Goal: Task Accomplishment & Management: Manage account settings

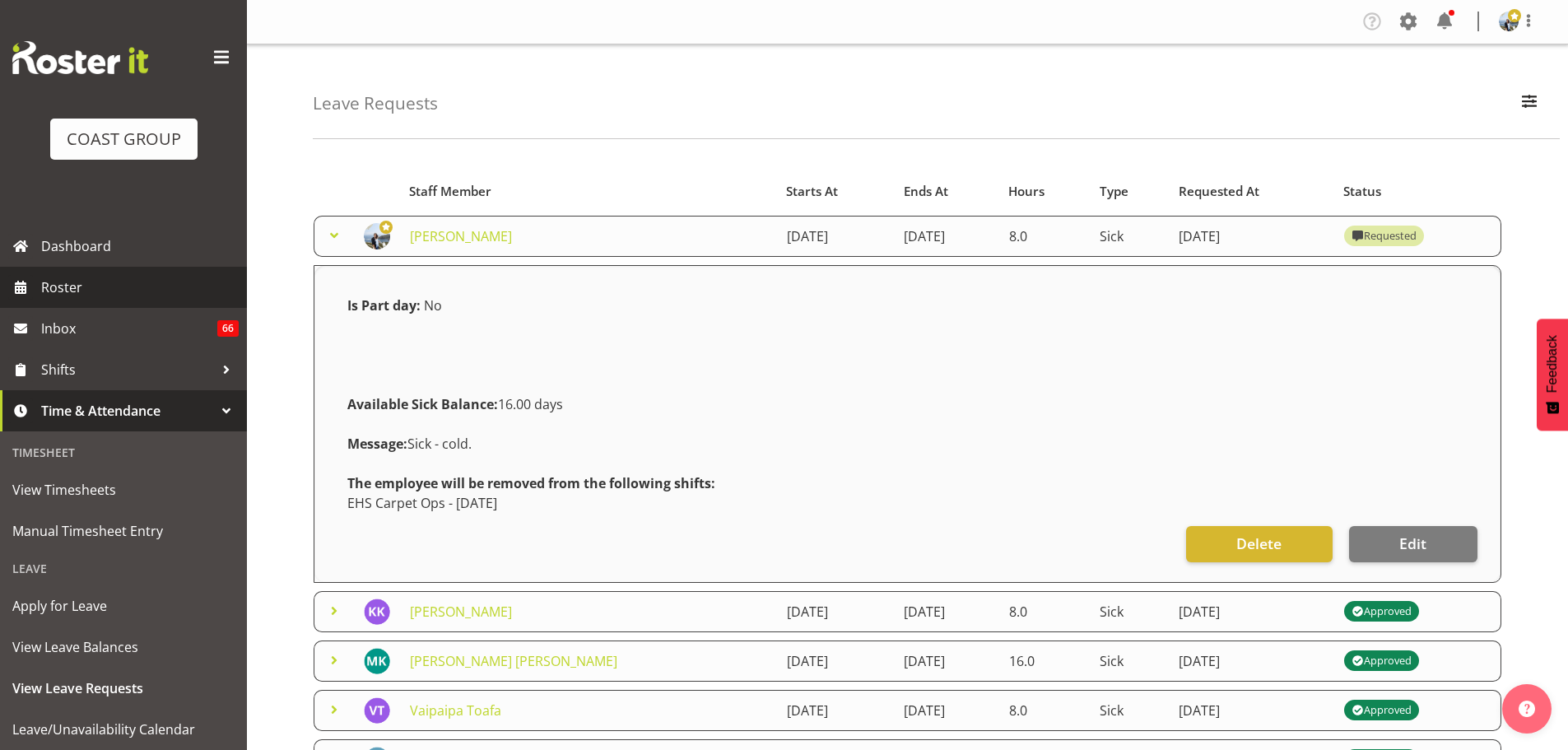
click at [86, 289] on span "Roster" at bounding box center [140, 288] width 198 height 25
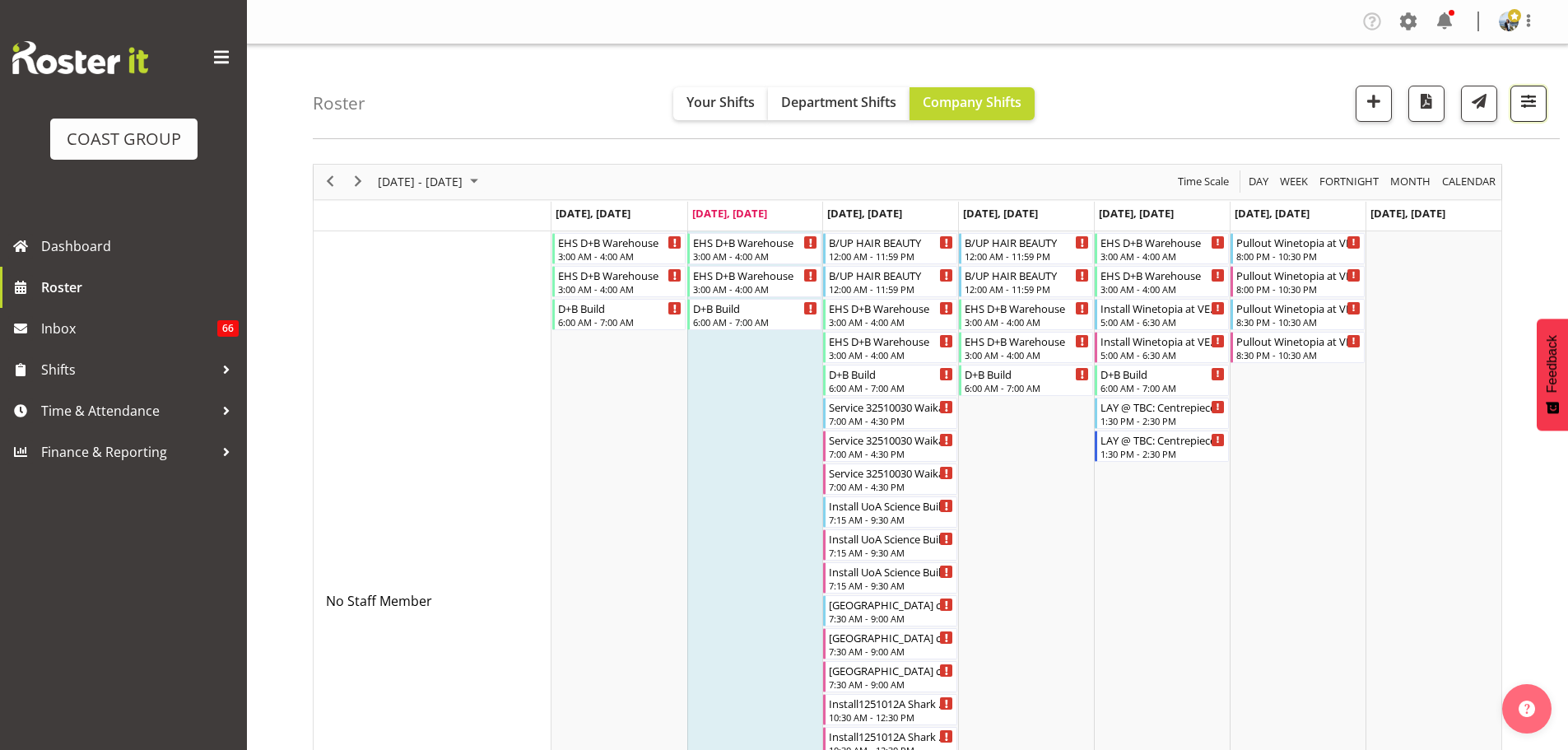
click at [1533, 102] on span "button" at bounding box center [1528, 101] width 21 height 21
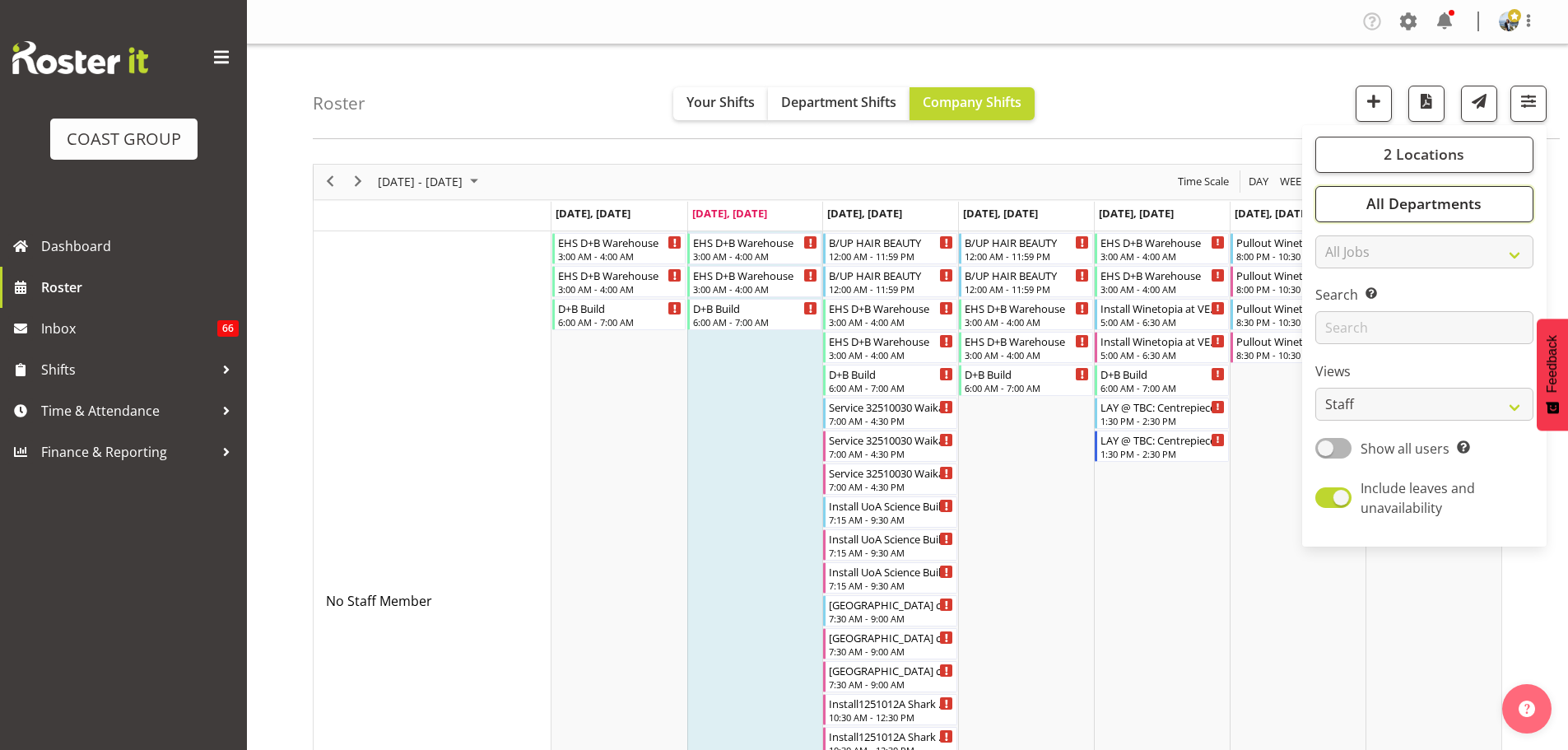
click at [1522, 193] on button "All Departments" at bounding box center [1425, 205] width 218 height 36
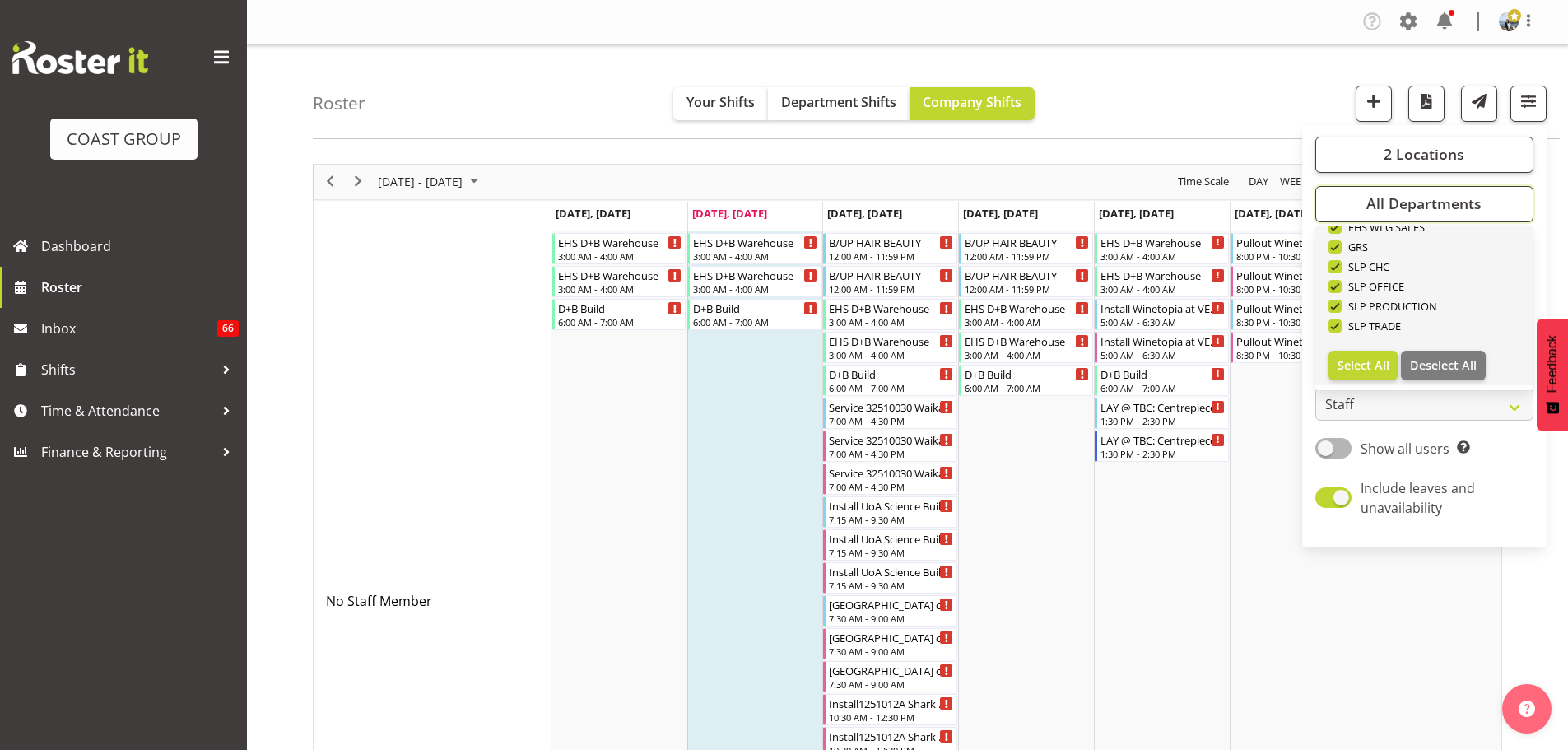
scroll to position [632, 0]
click at [1469, 362] on span "Deselect All" at bounding box center [1444, 364] width 67 height 15
checkbox input "false"
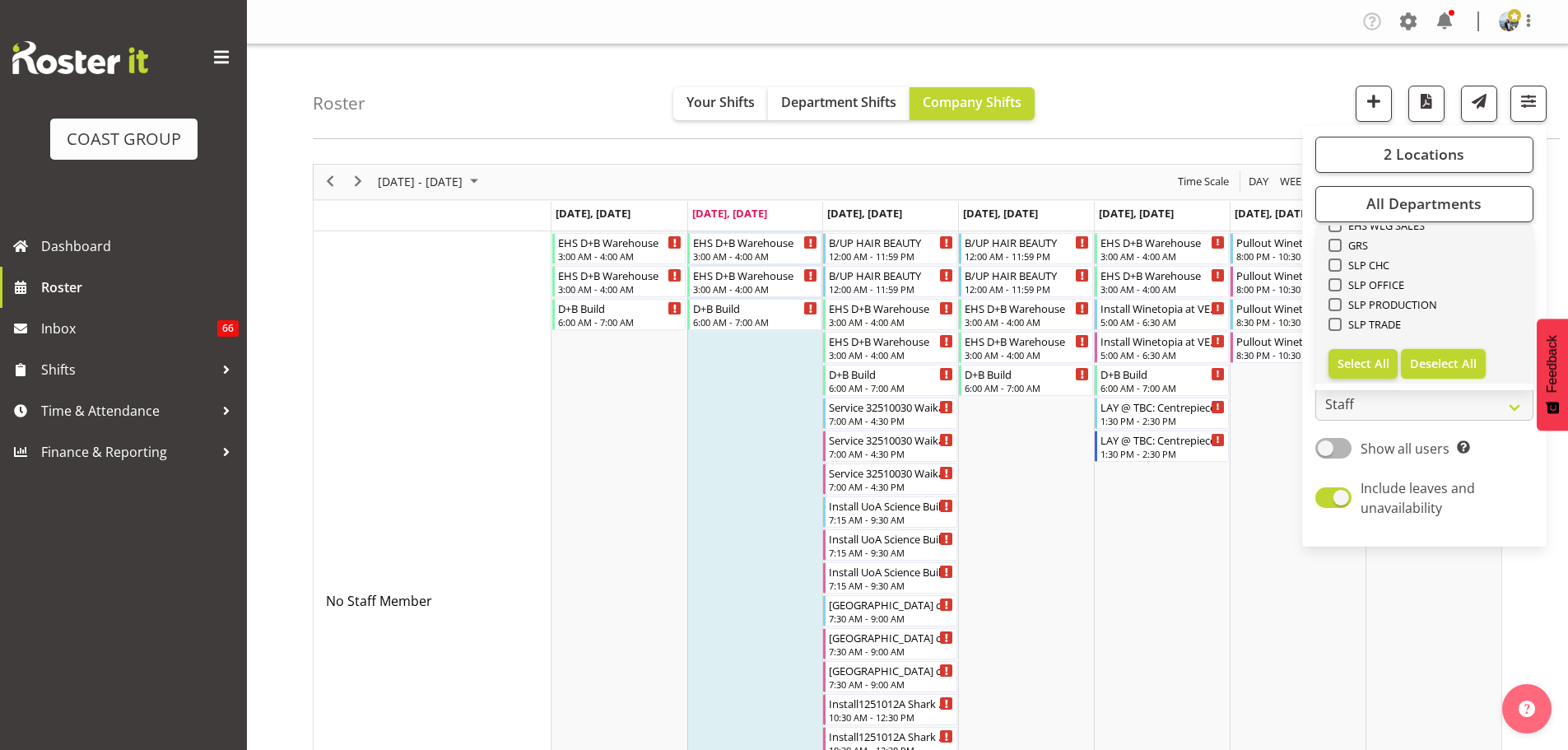
checkbox input "false"
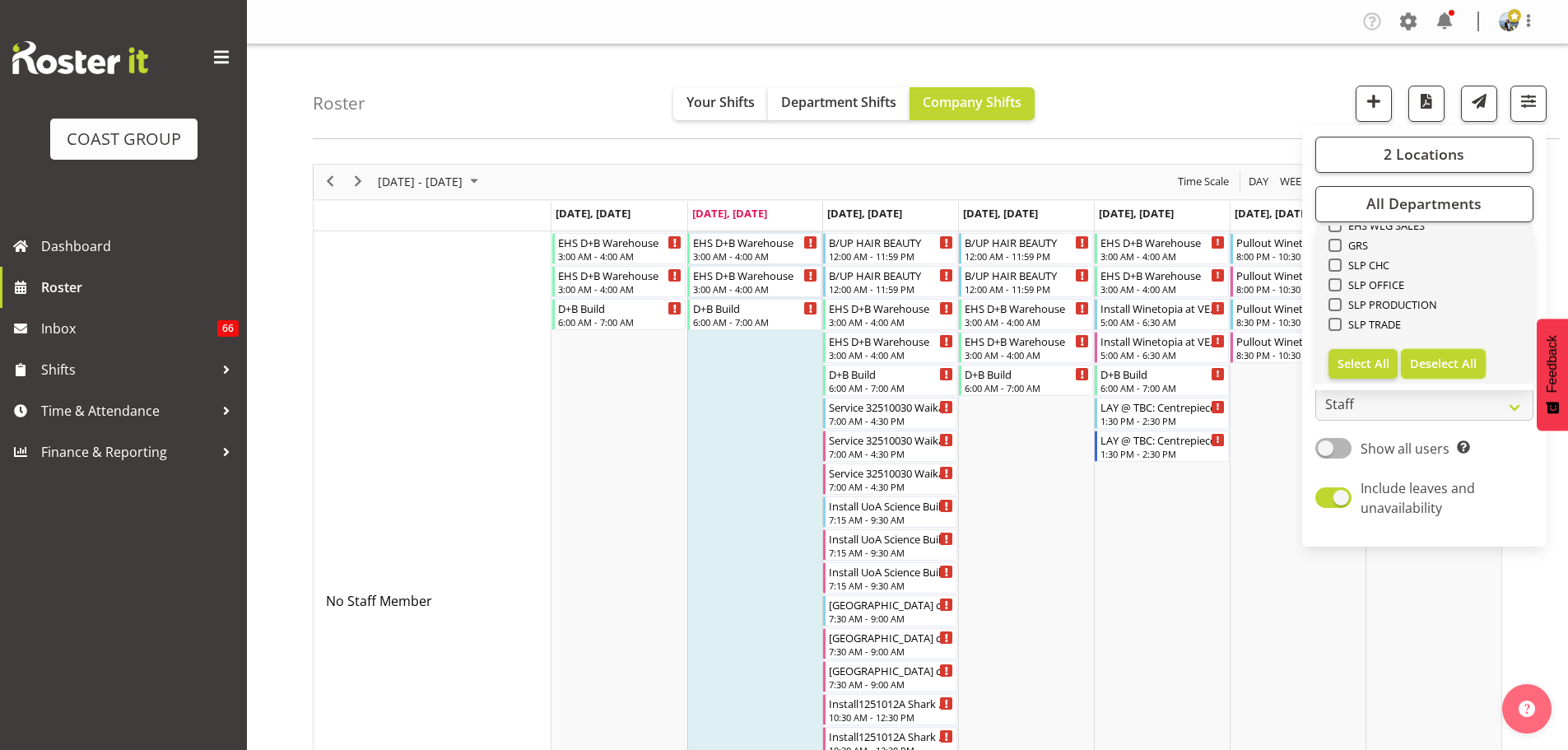
checkbox input "false"
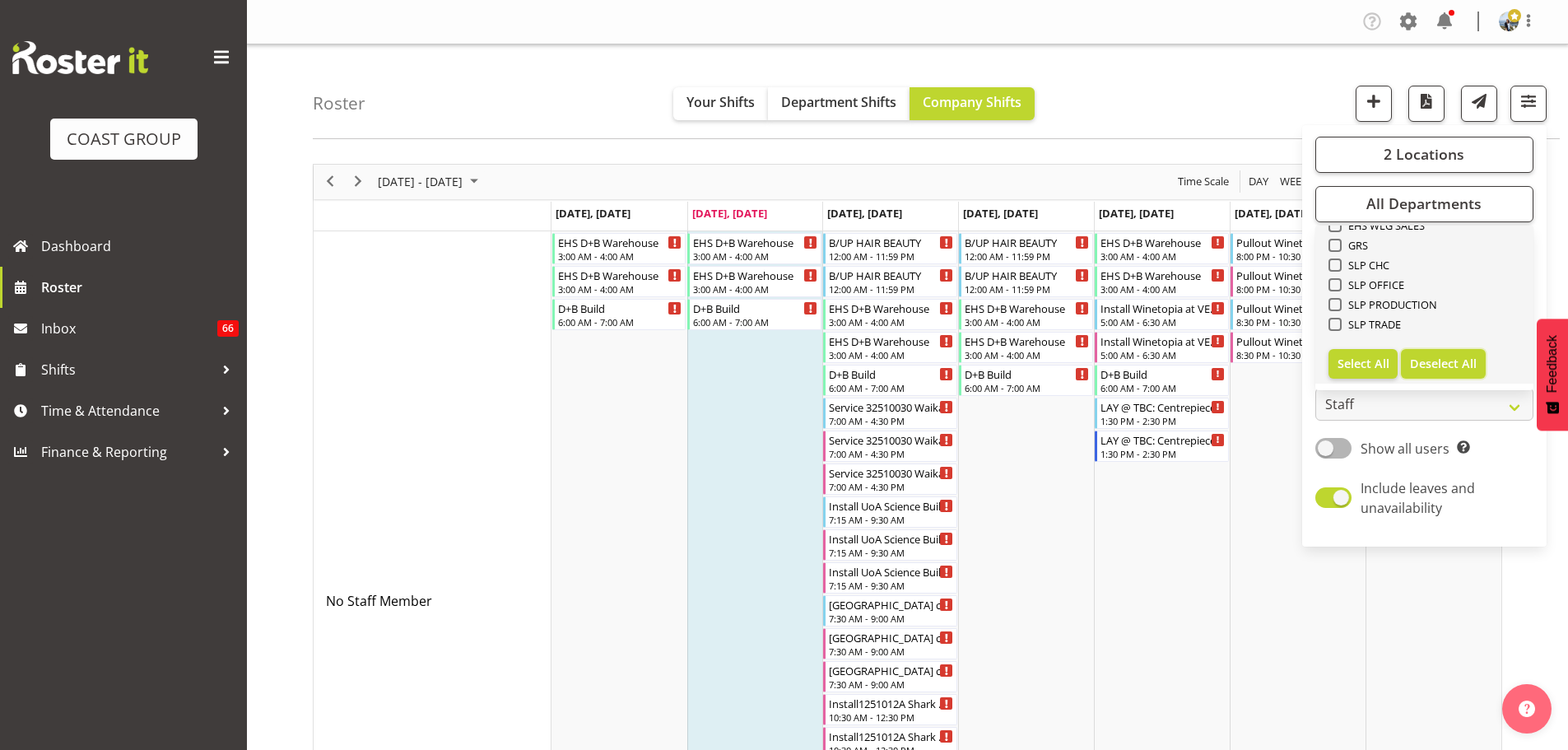
checkbox input "false"
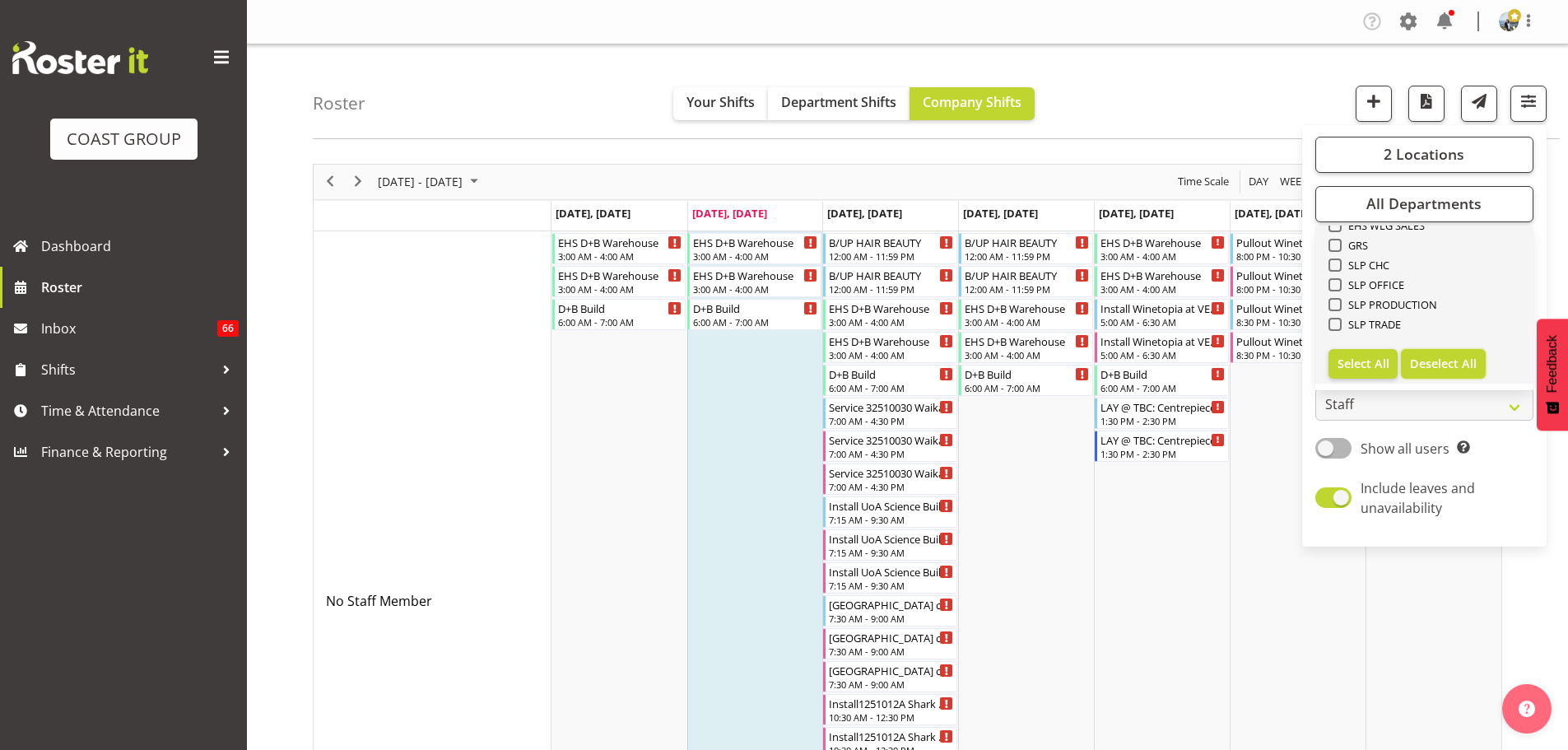
checkbox input "false"
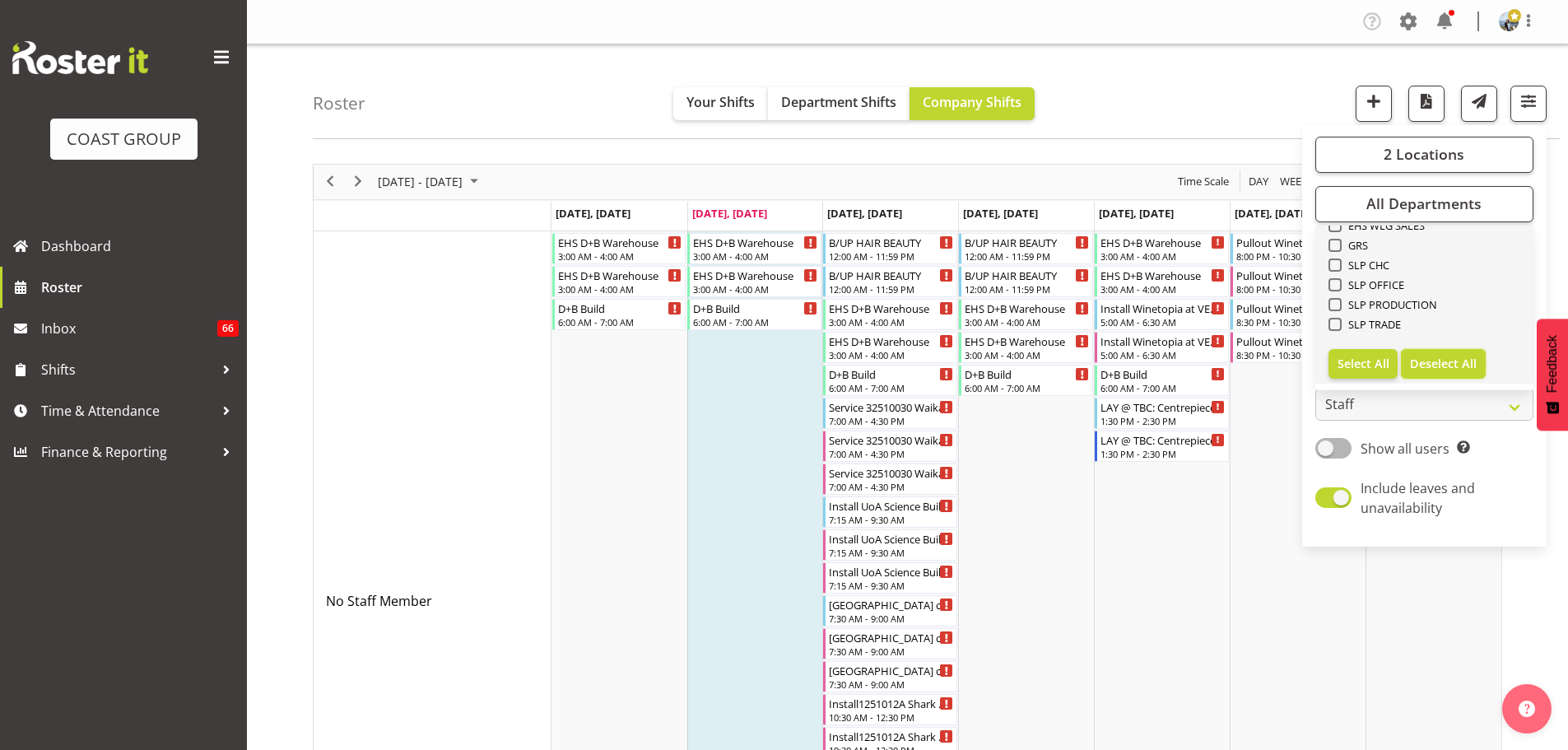
checkbox input "false"
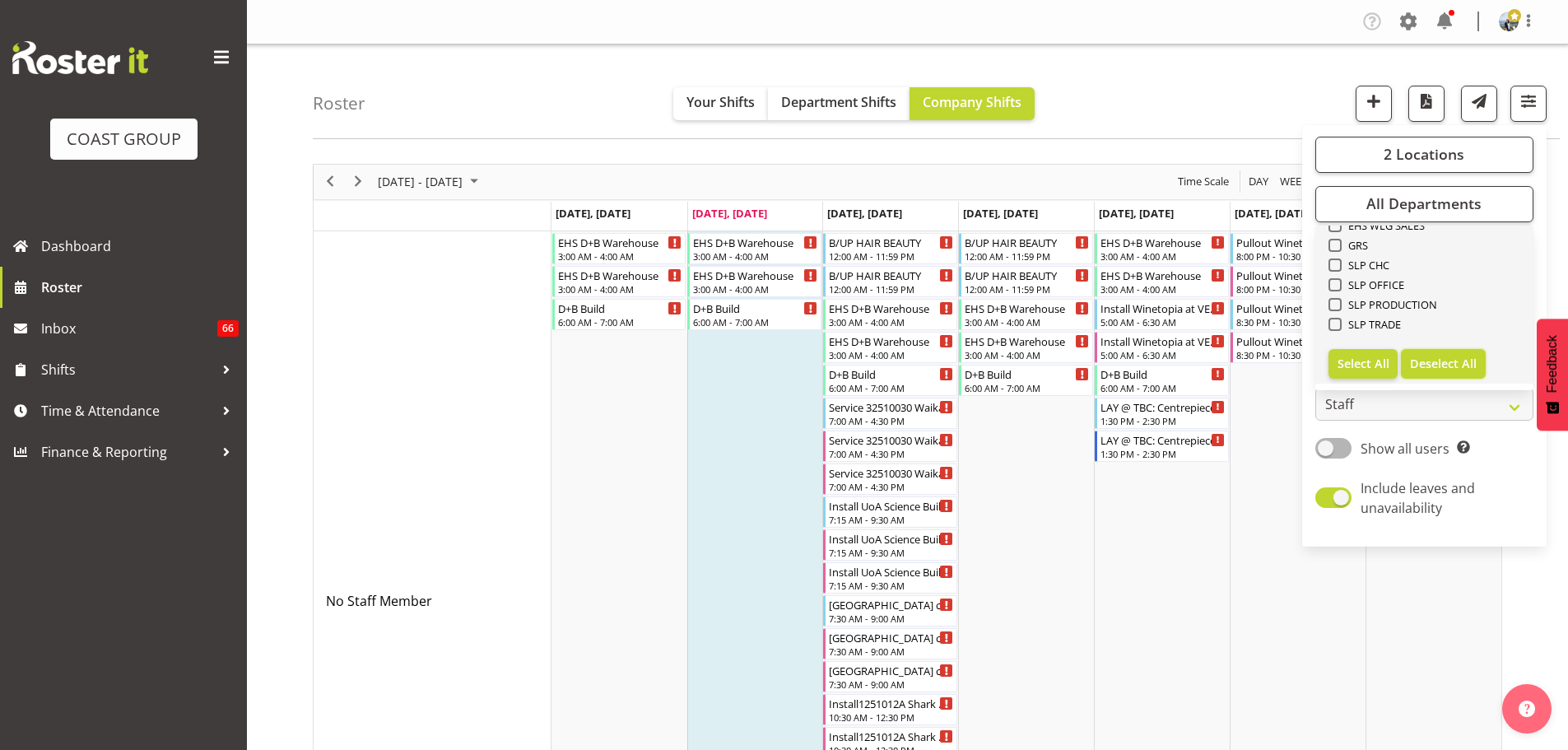
checkbox input "false"
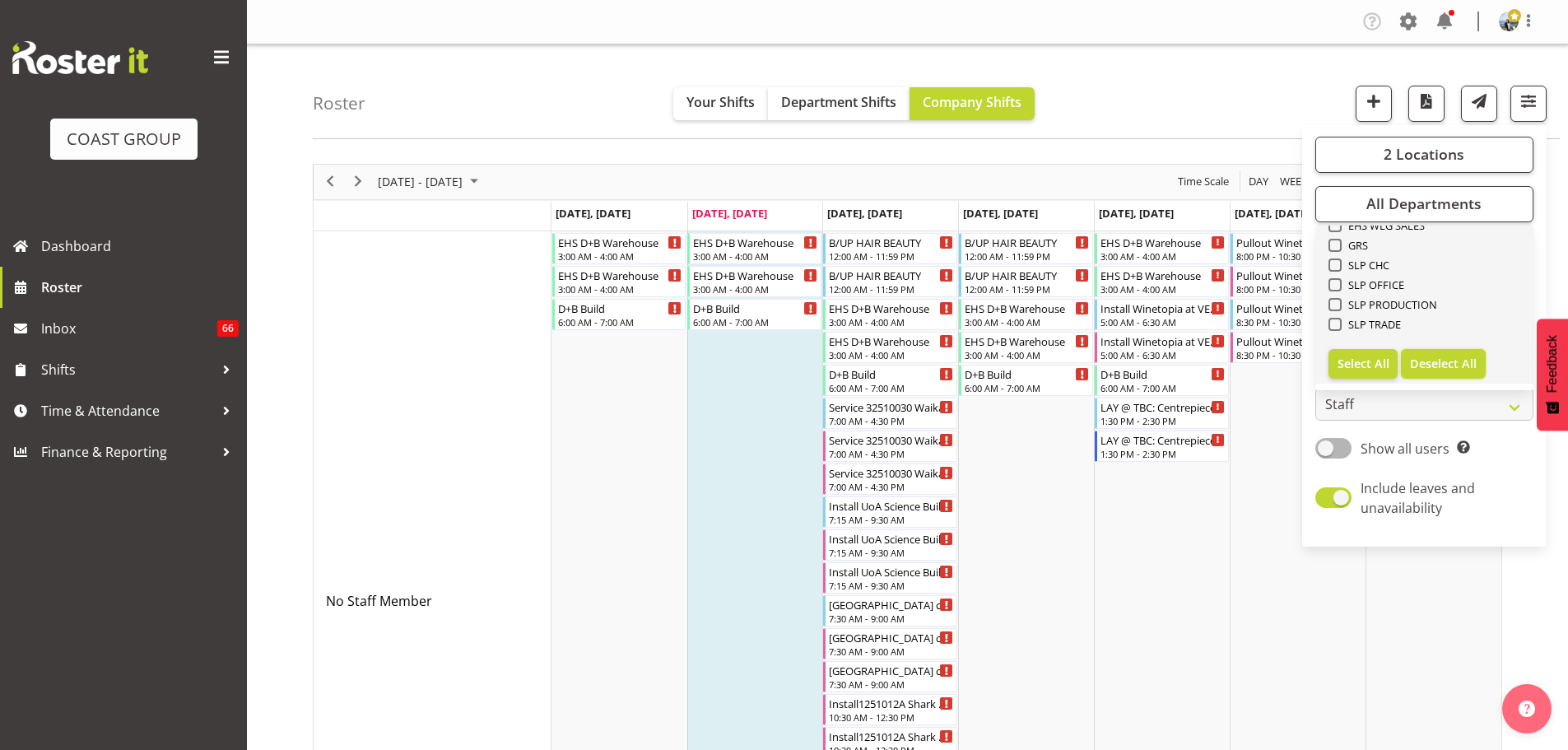
checkbox input "false"
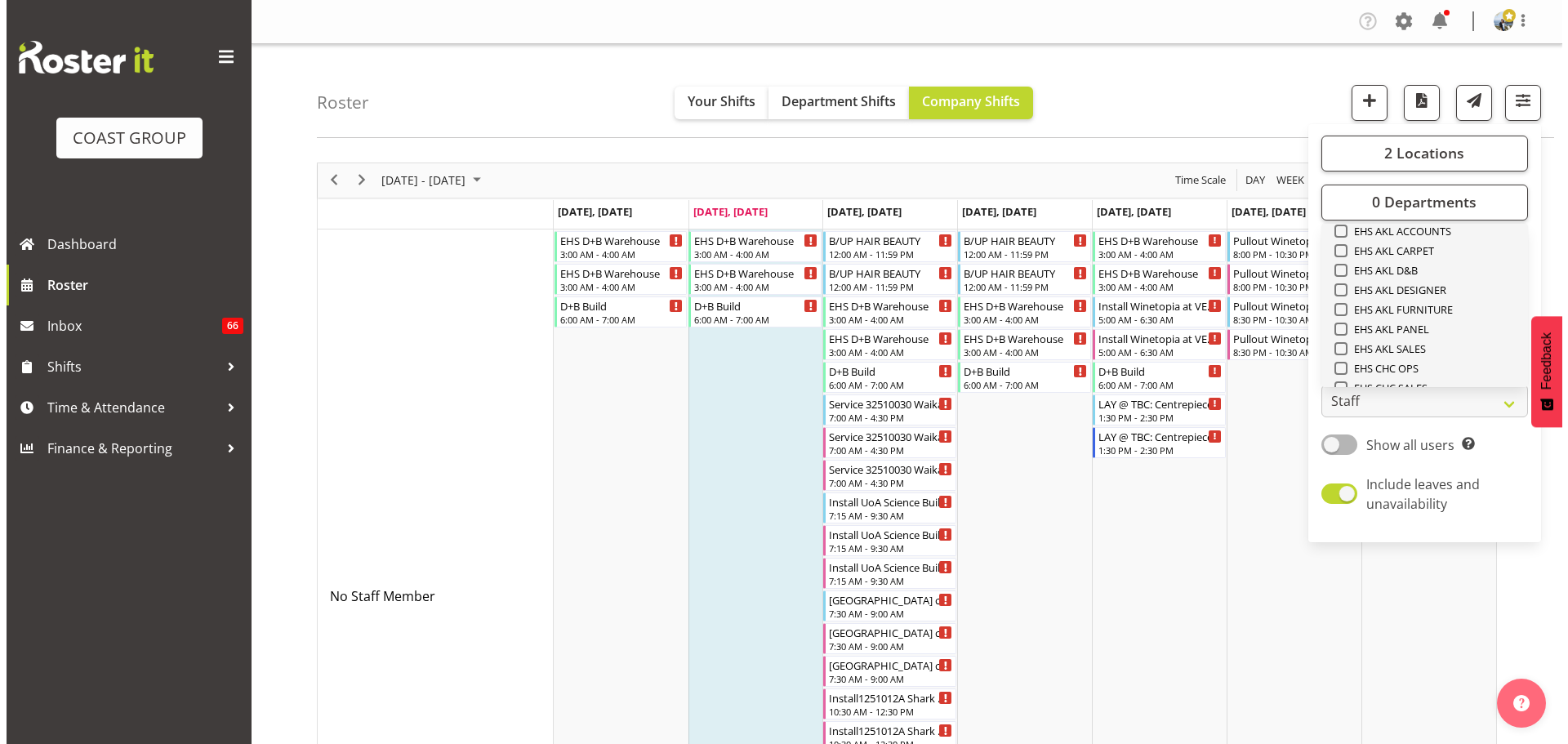
scroll to position [382, 0]
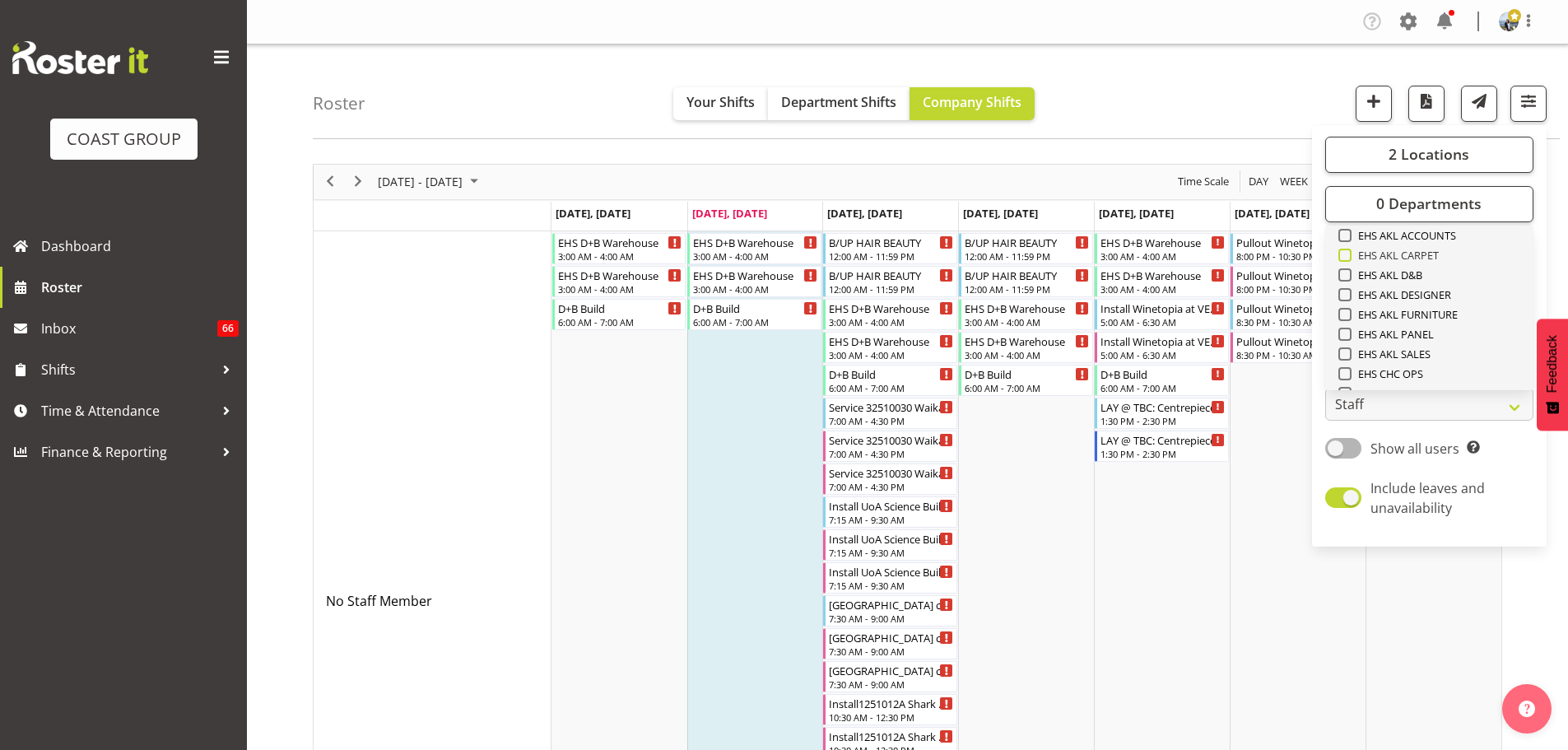
click at [1429, 254] on span "EHS AKL CARPET" at bounding box center [1396, 255] width 88 height 13
click at [1349, 254] on input "EHS AKL CARPET" at bounding box center [1343, 254] width 11 height 11
checkbox input "true"
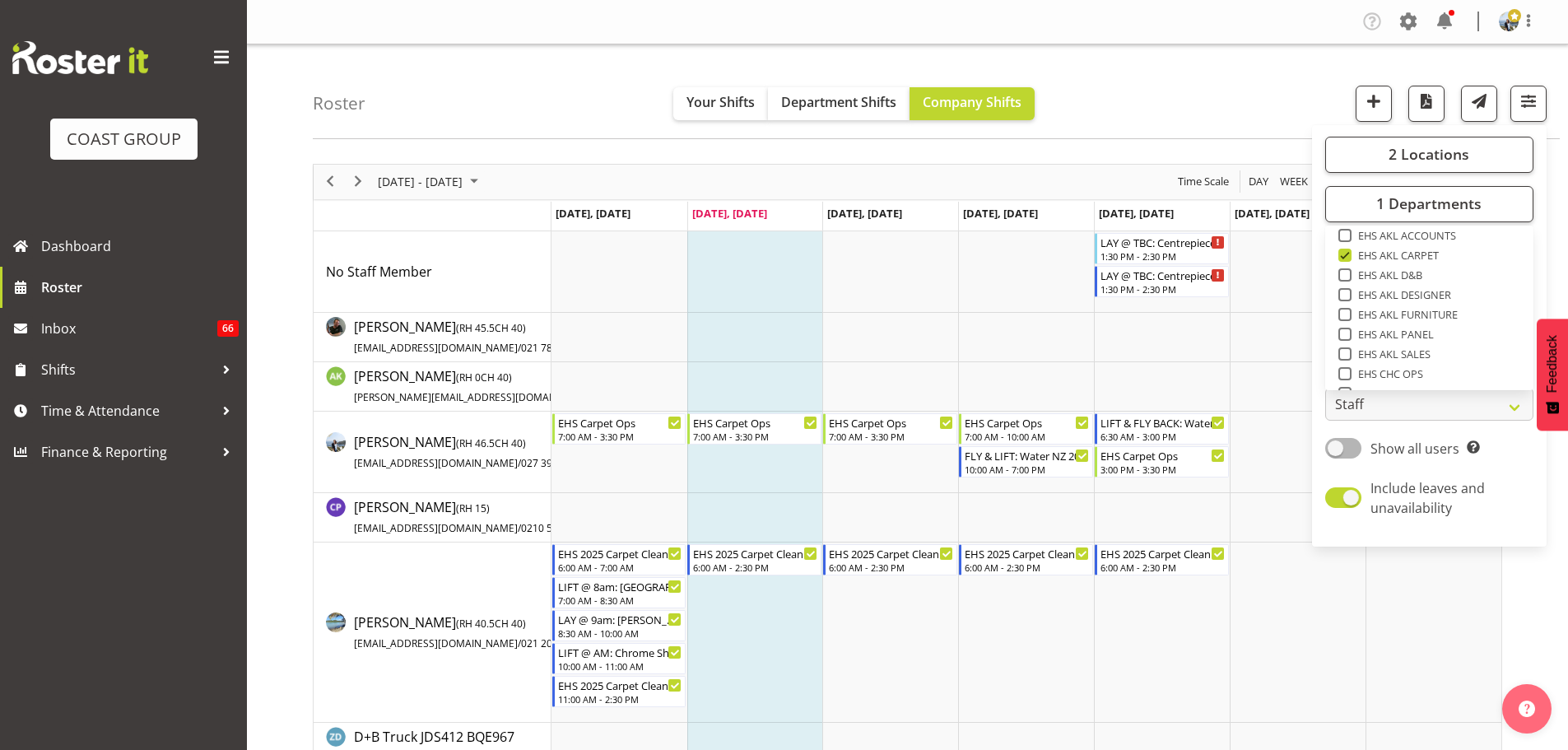
click at [408, 170] on div "[DATE] - [DATE]" at bounding box center [429, 182] width 116 height 34
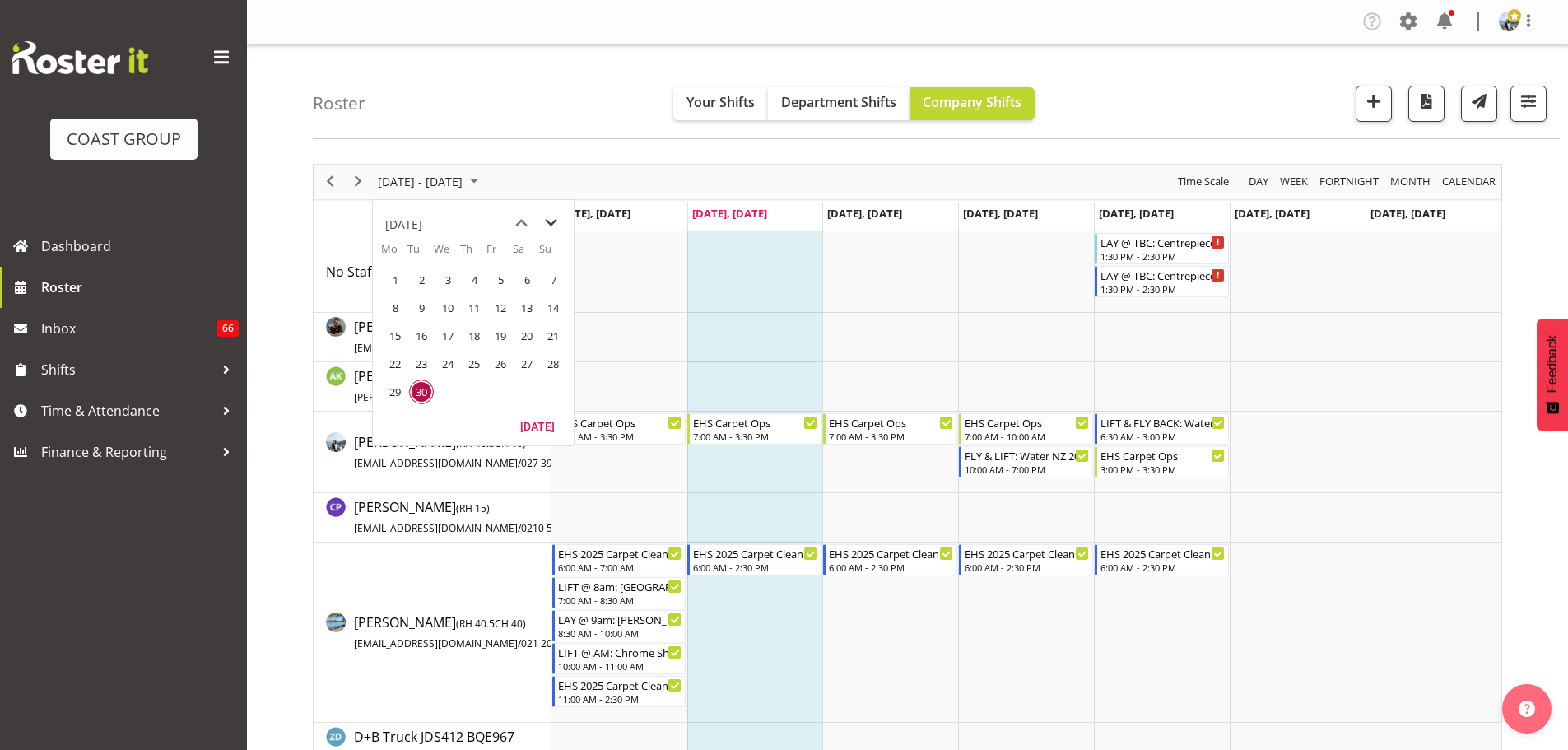
click at [547, 225] on span "next month" at bounding box center [551, 223] width 29 height 30
click at [451, 326] on span "15" at bounding box center [447, 336] width 25 height 25
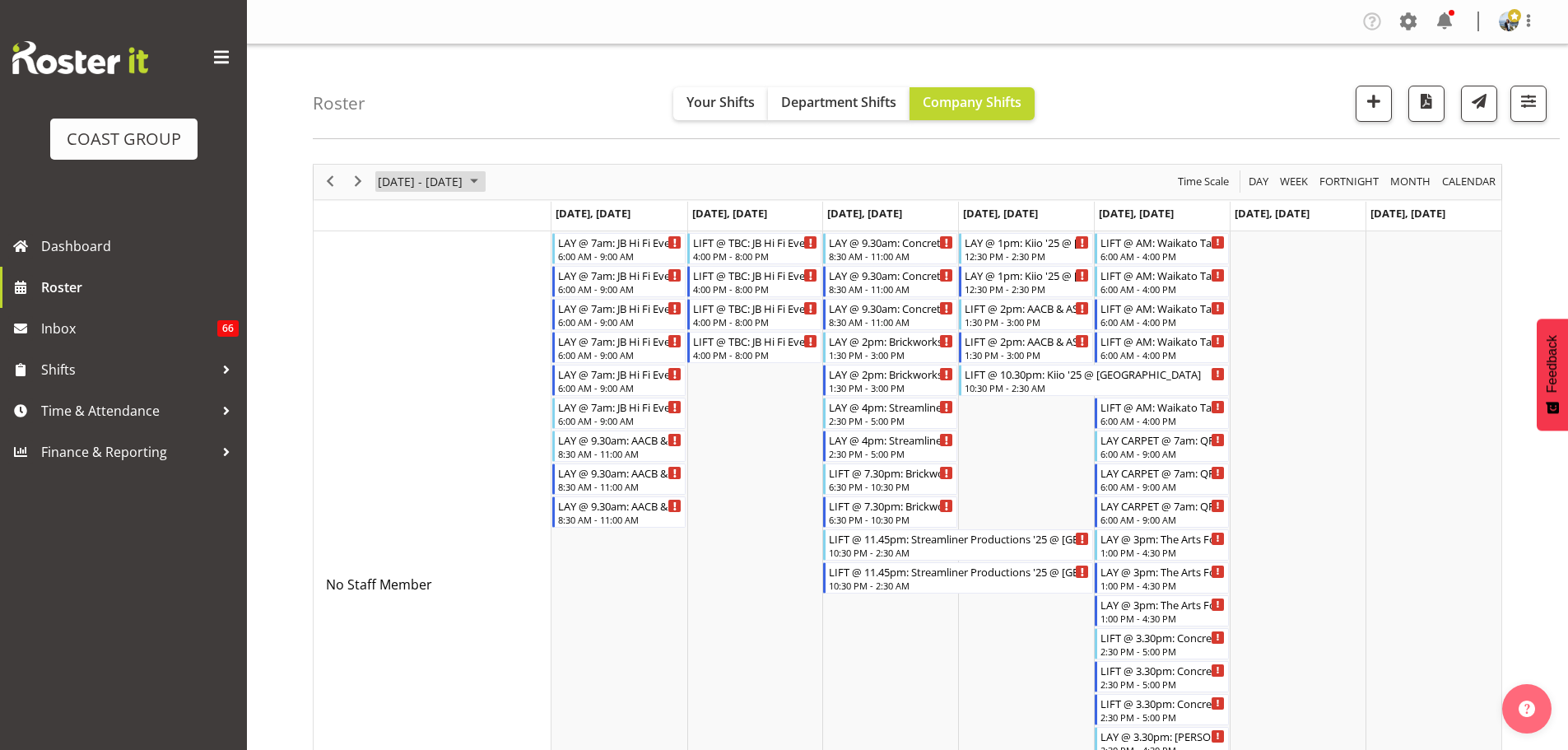
click at [437, 184] on span "[DATE] - [DATE]" at bounding box center [420, 182] width 88 height 21
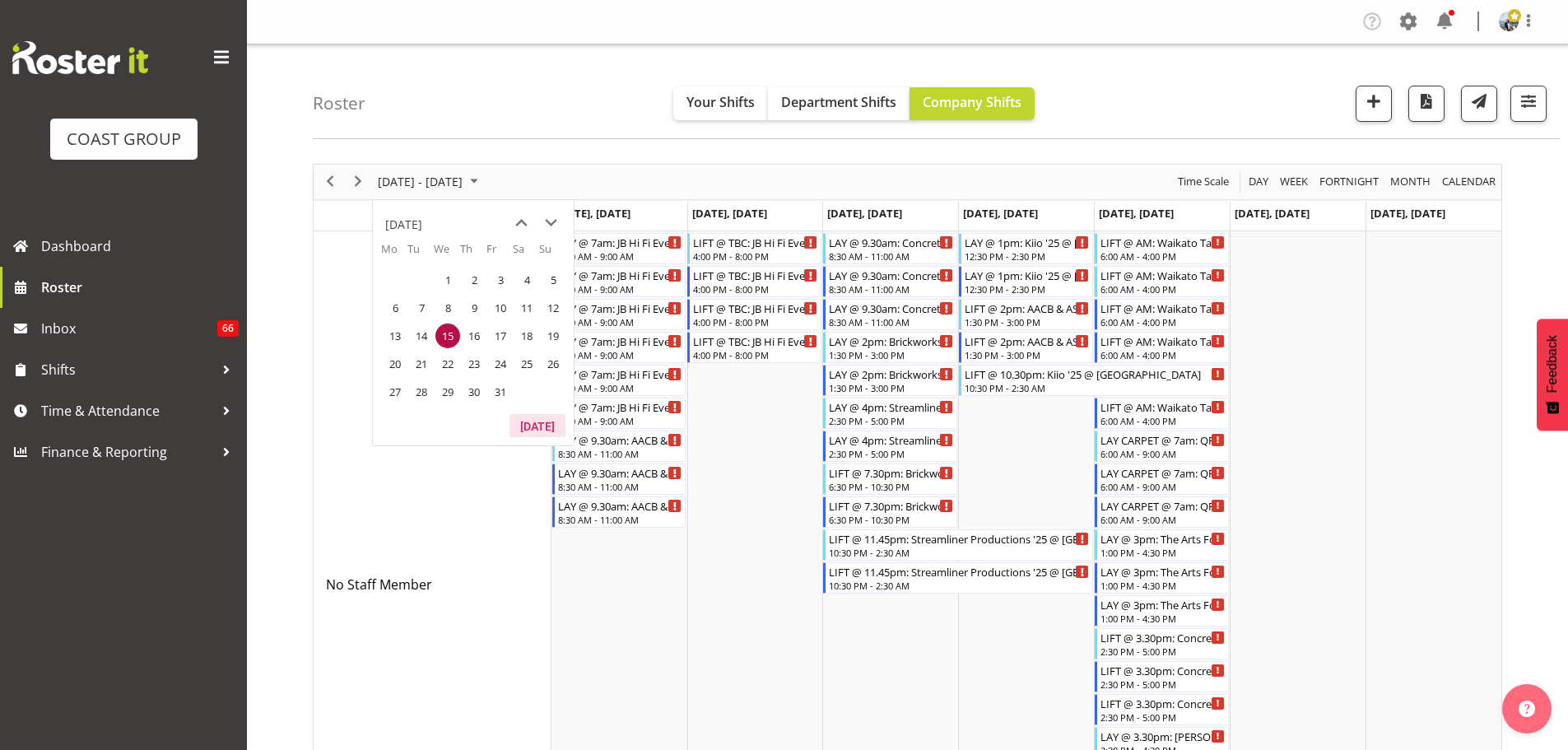
click at [547, 424] on button "[DATE]" at bounding box center [537, 426] width 56 height 23
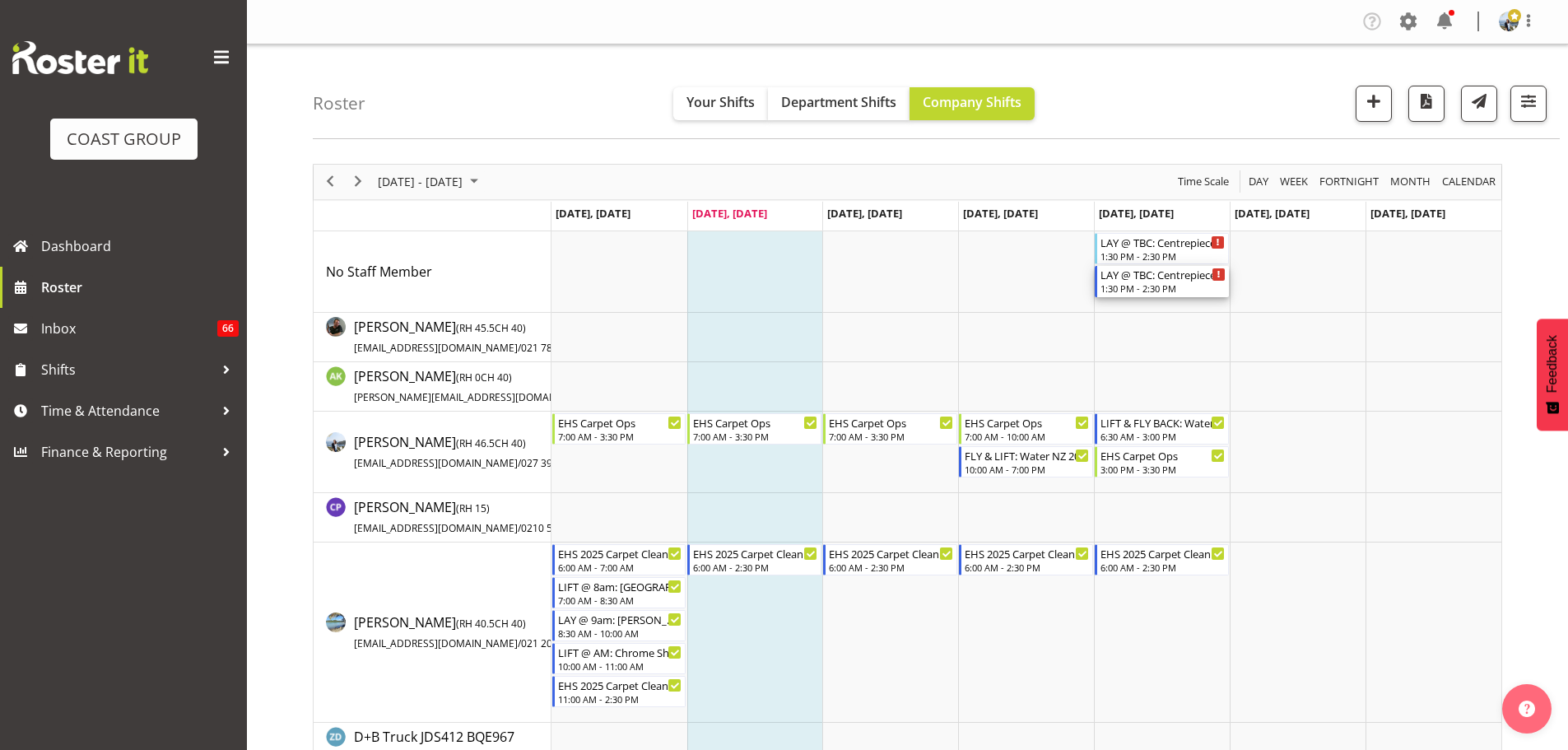
click at [1168, 272] on div "LAY @ TBC: Centrepiece [DATE] @ [GEOGRAPHIC_DATA]" at bounding box center [1163, 274] width 125 height 16
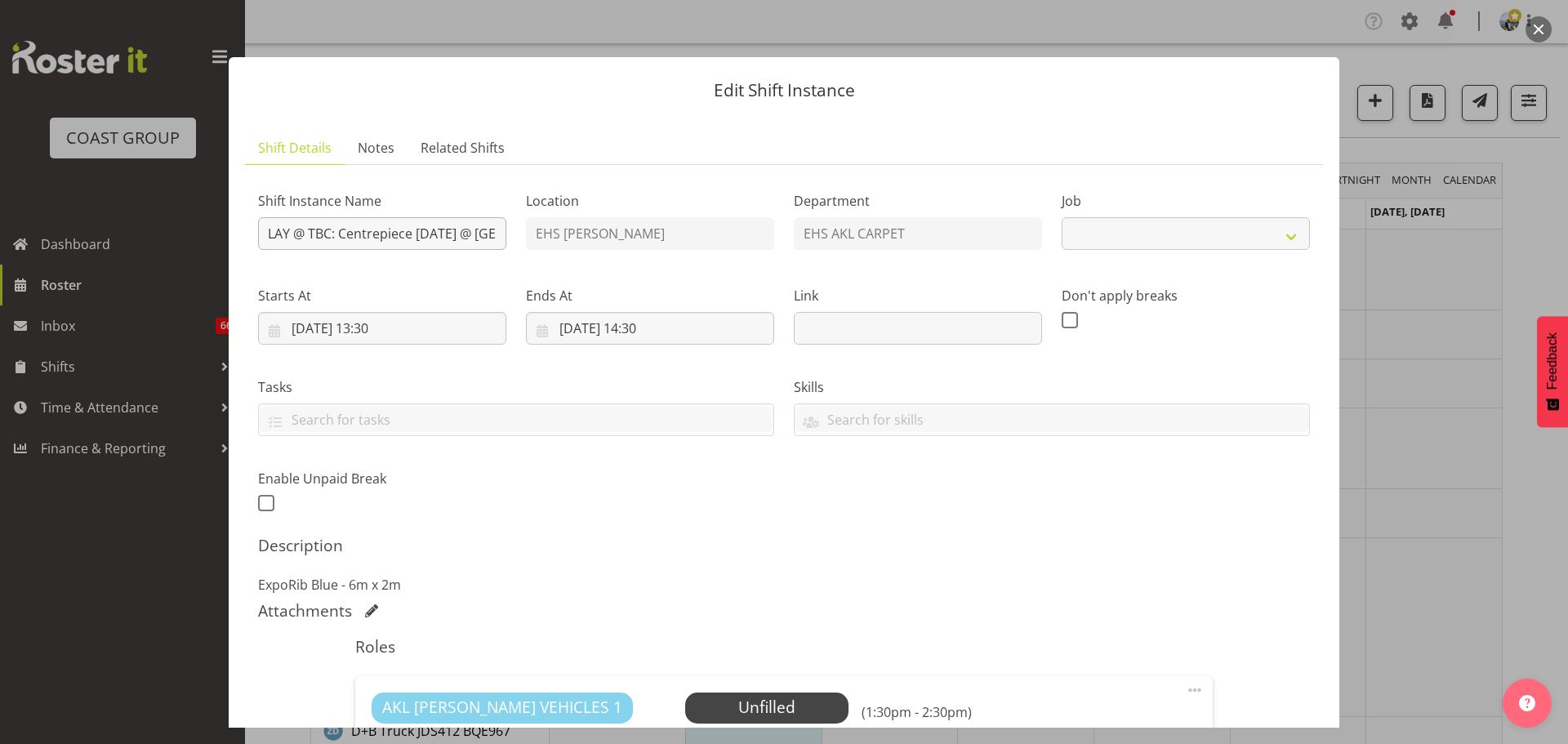
select select "8576"
drag, startPoint x: 330, startPoint y: 229, endPoint x: 312, endPoint y: 235, distance: 19.0
click at [312, 235] on input "LAY @ TBC: Centrepiece [DATE] @ [GEOGRAPHIC_DATA]" at bounding box center [382, 233] width 249 height 32
type input "LAY @ 2pm: Centrepiece [DATE] @ [GEOGRAPHIC_DATA]"
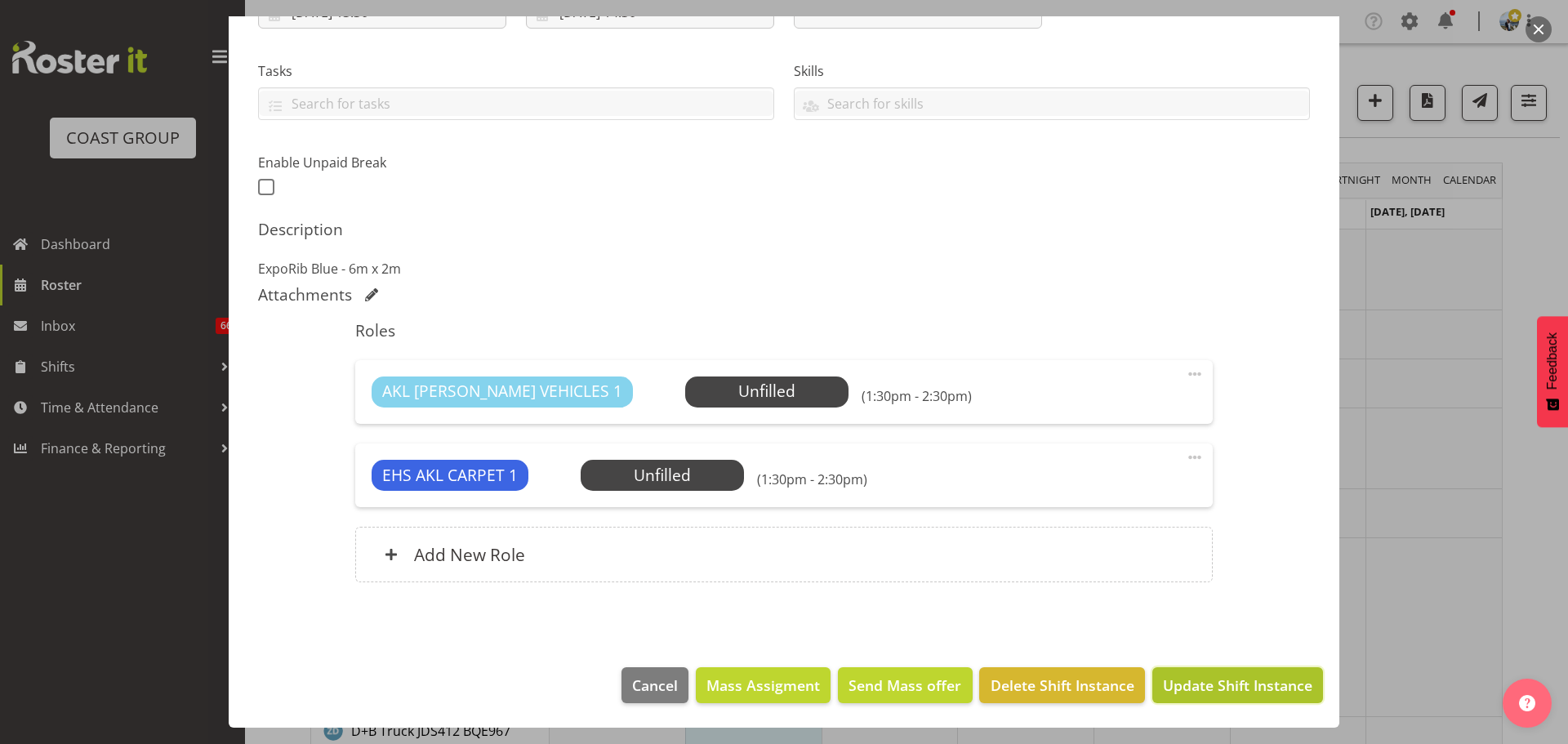
click at [1253, 674] on button "Update Shift Instance" at bounding box center [1238, 685] width 171 height 36
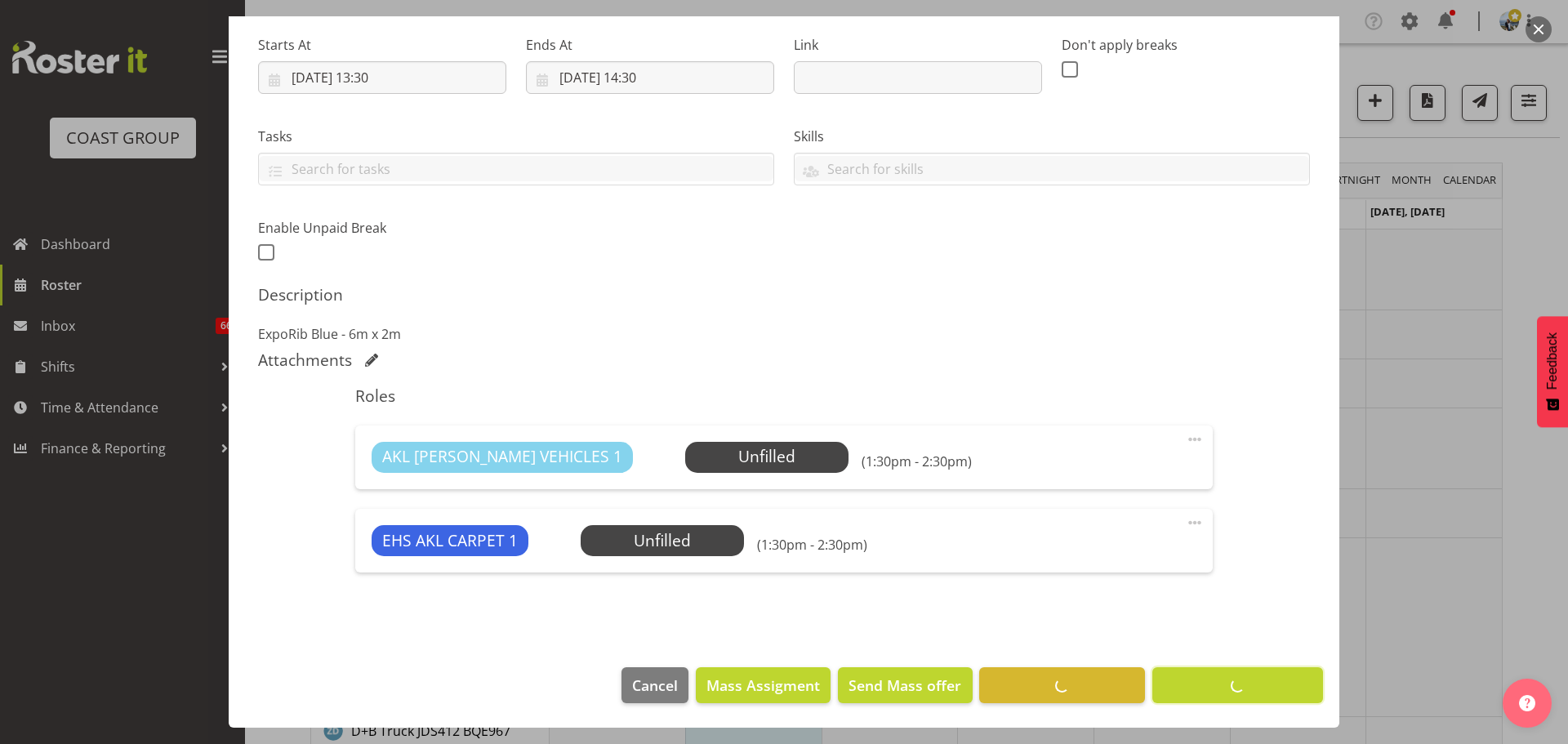
scroll to position [251, 0]
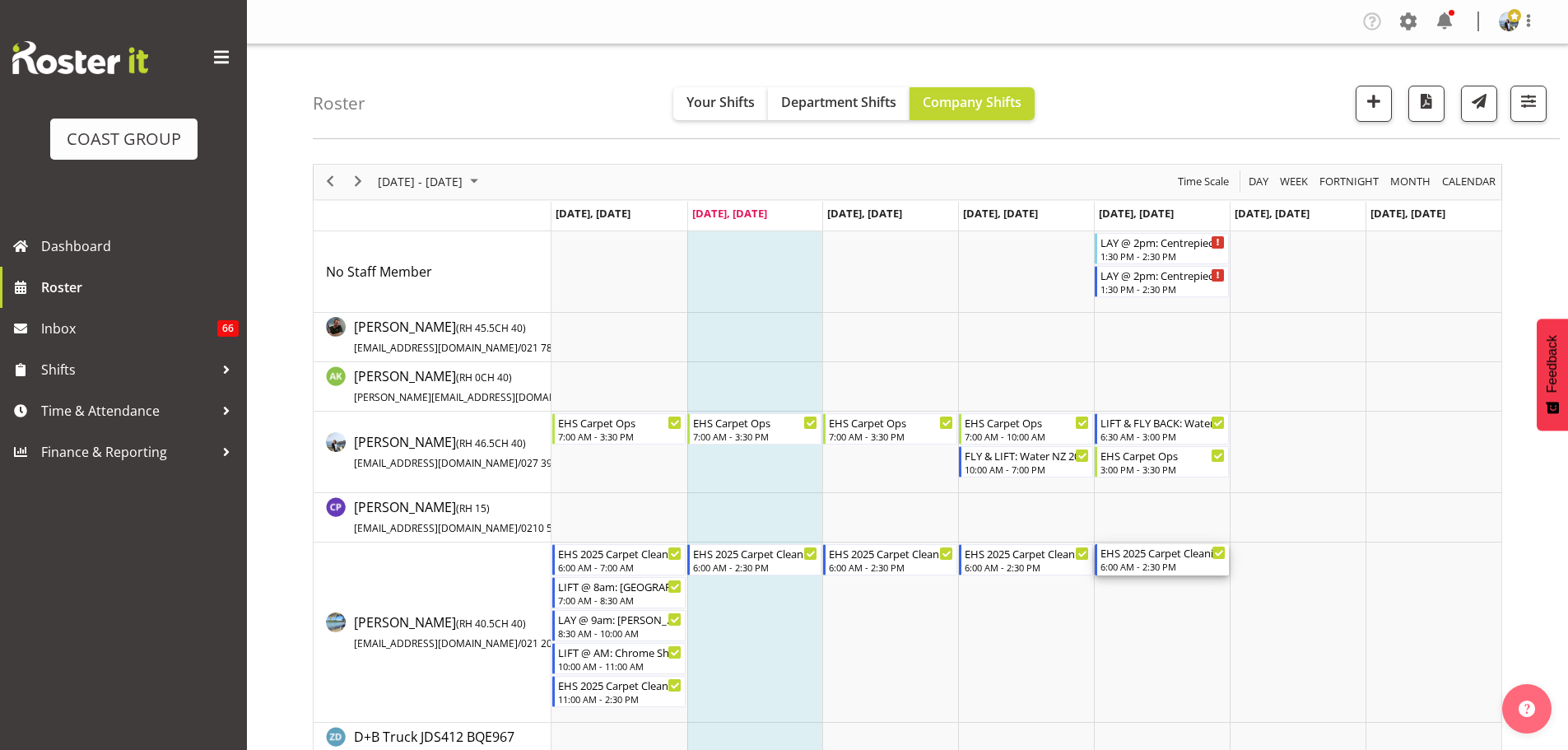
click at [1139, 566] on div "6:00 AM - 2:30 PM" at bounding box center [1163, 566] width 125 height 13
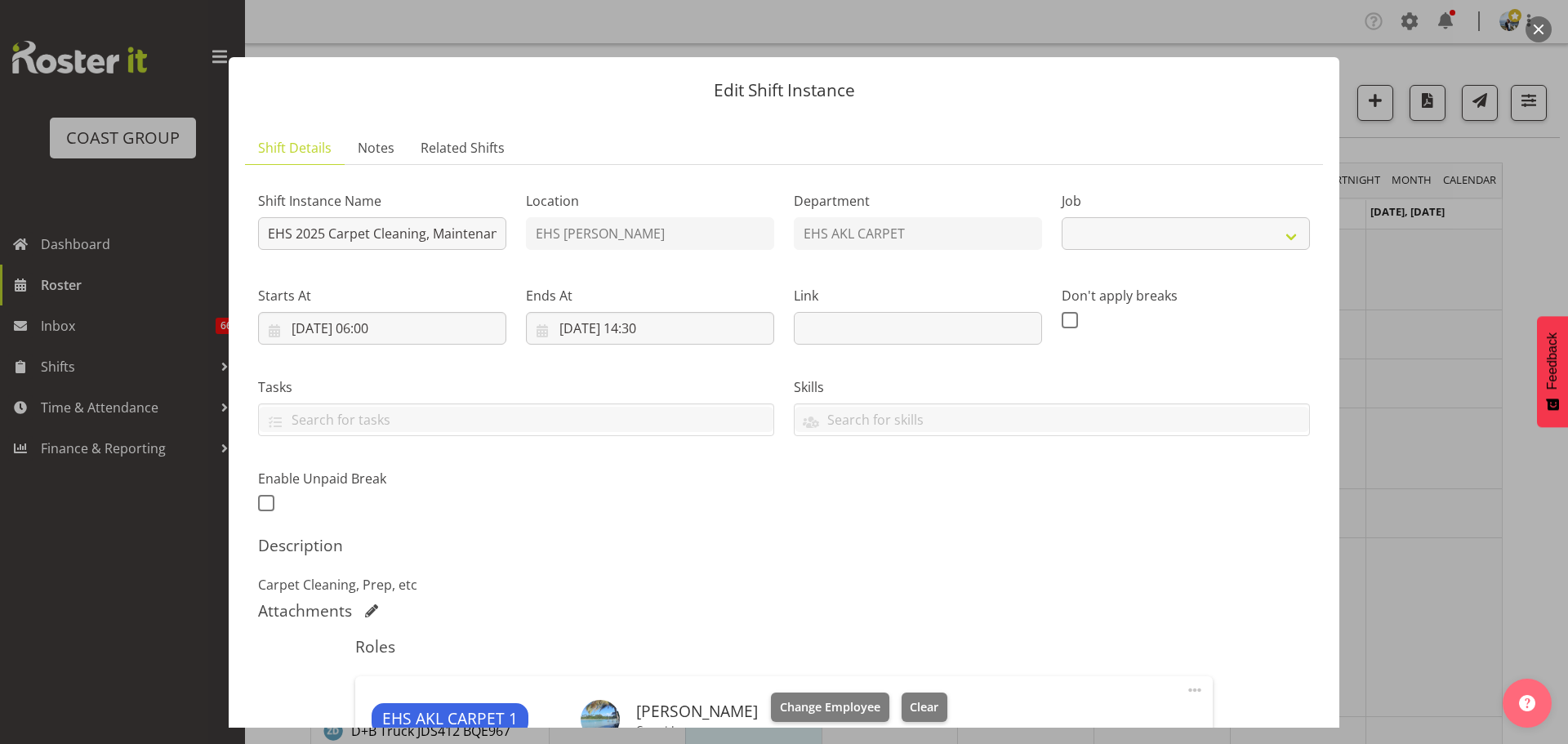
select select "69"
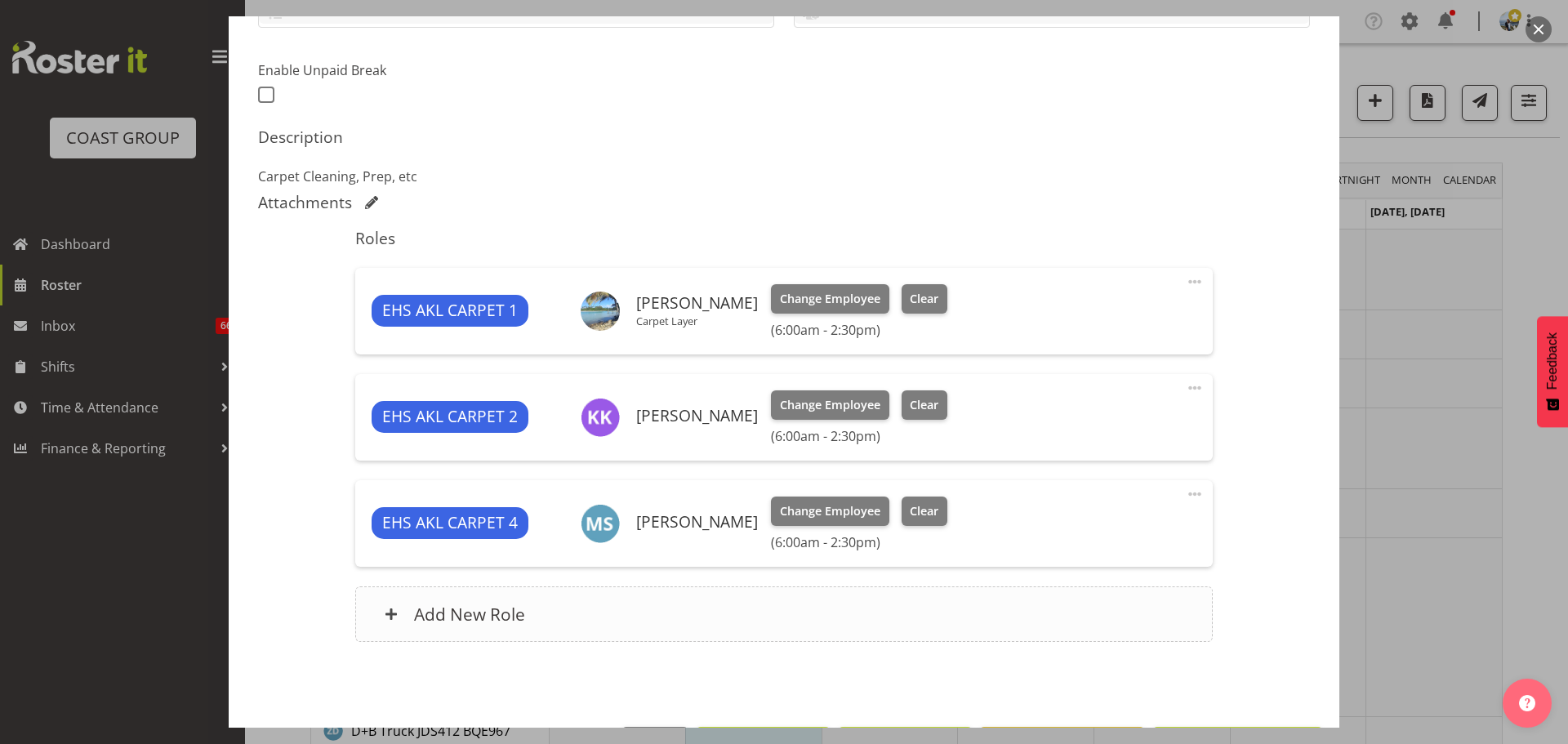
scroll to position [468, 0]
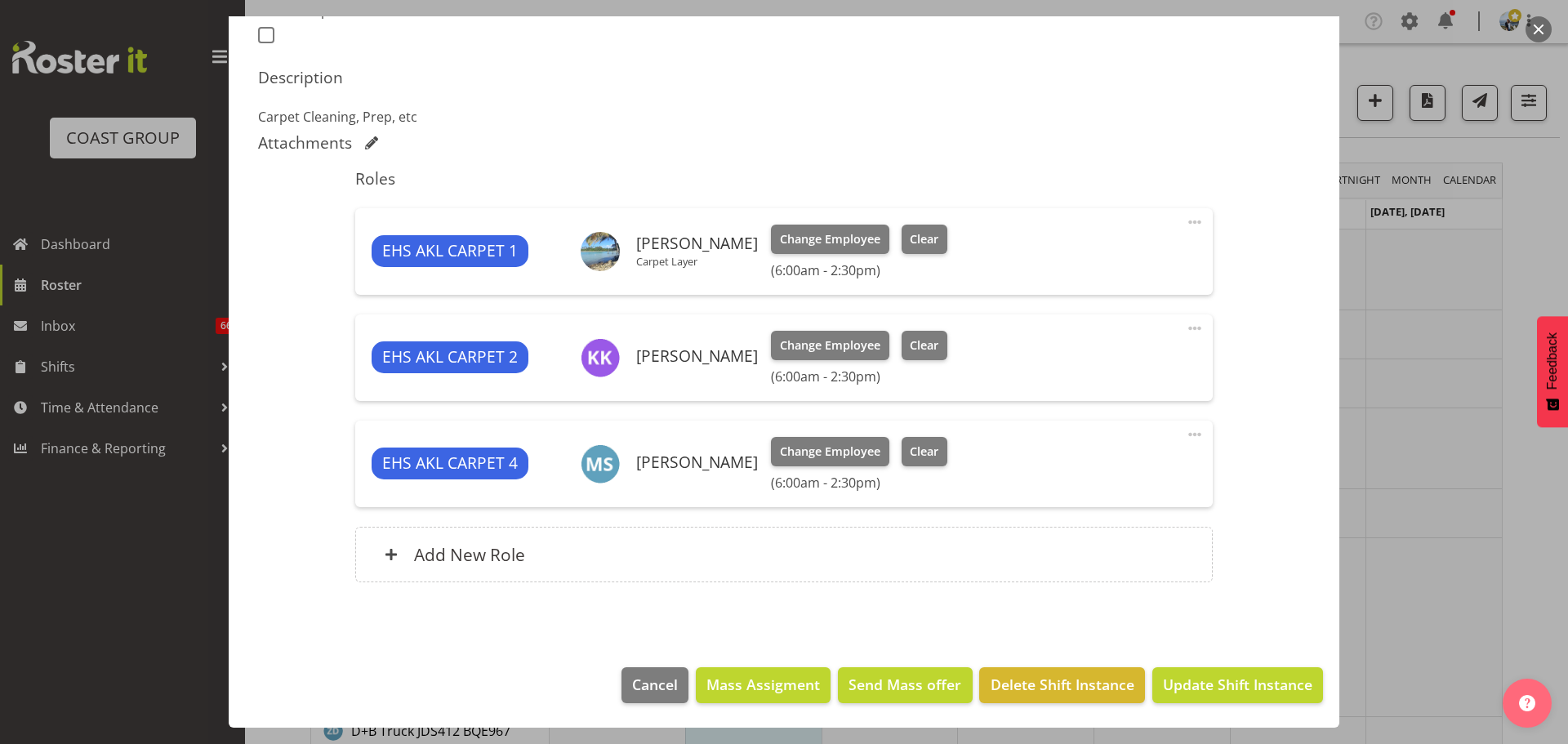
click at [1185, 431] on span at bounding box center [1194, 435] width 20 height 20
click at [1115, 459] on link "Edit" at bounding box center [1125, 470] width 157 height 29
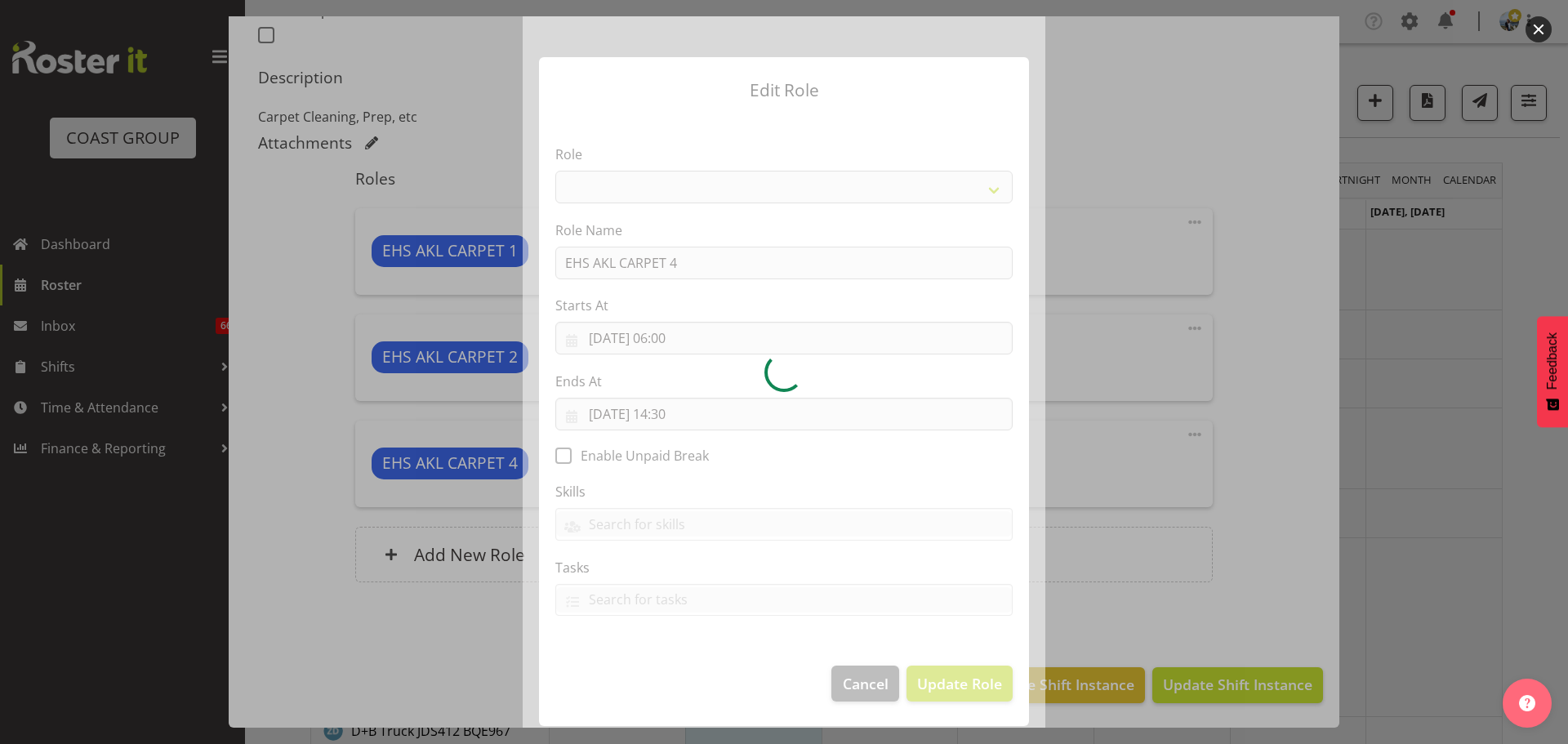
select select "190"
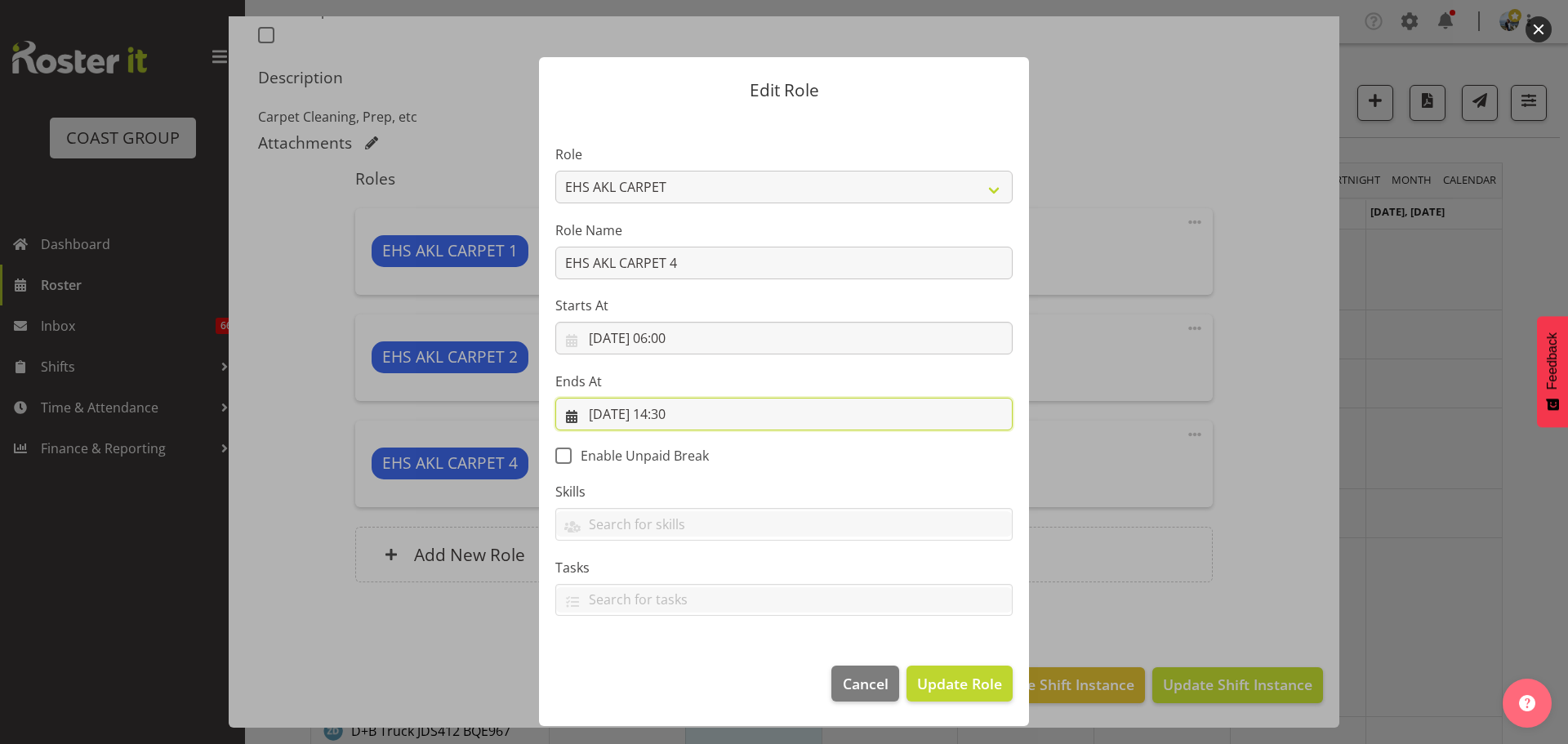
click at [685, 406] on input "[DATE] 14:30" at bounding box center [784, 414] width 457 height 32
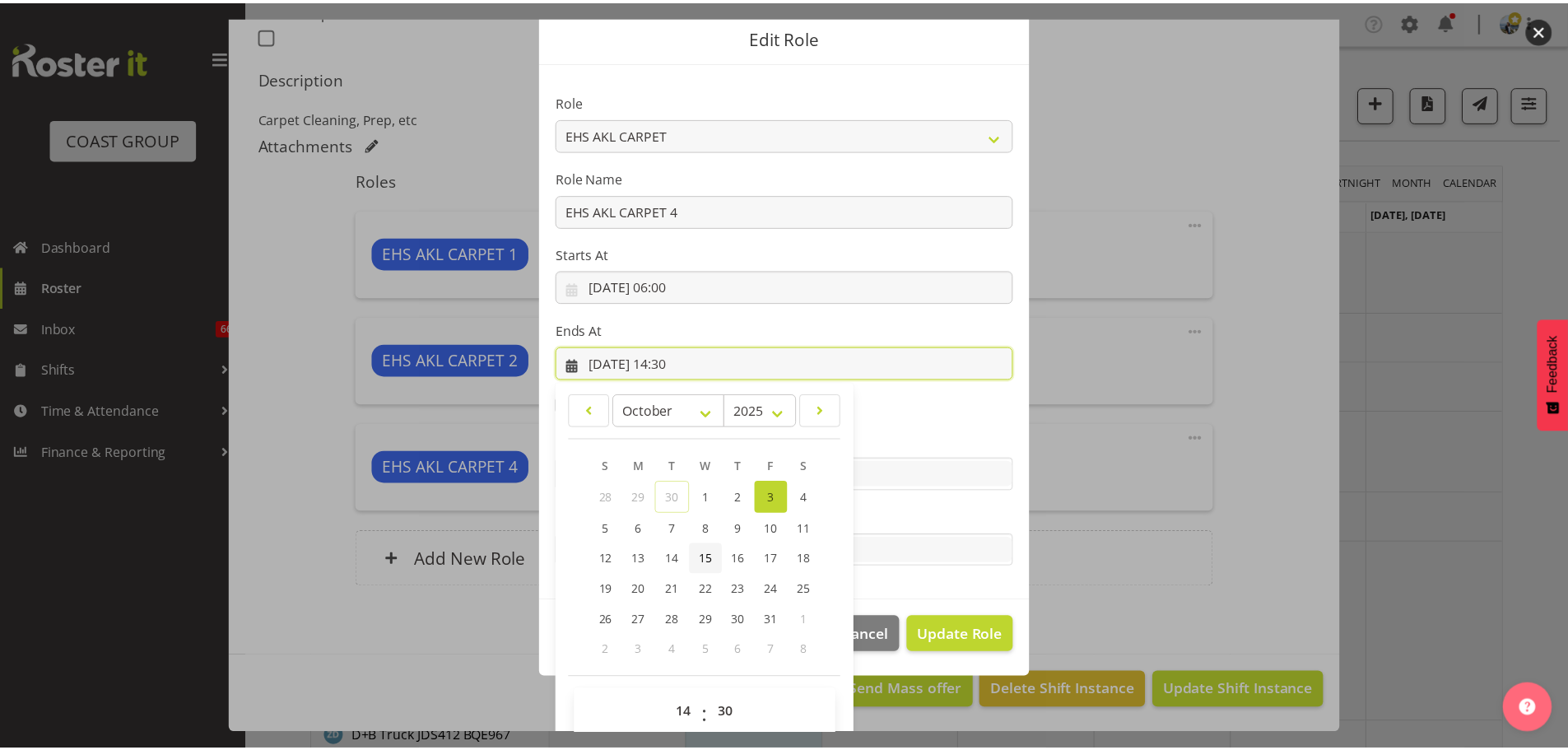
scroll to position [77, 0]
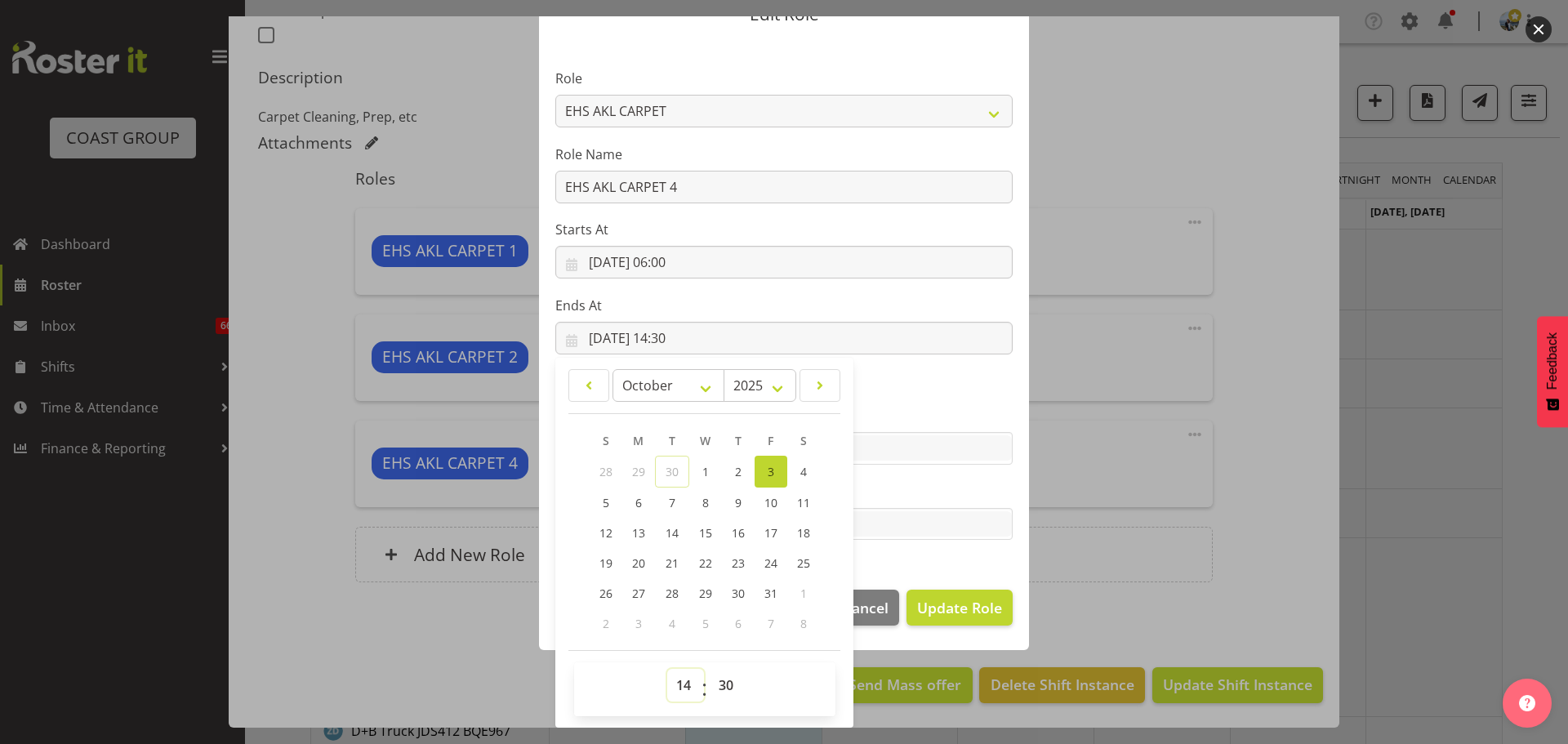
click at [680, 684] on select "00 01 02 03 04 05 06 07 08 09 10 11 12 13 14 15 16 17 18 19 20 21 22 23" at bounding box center [685, 685] width 37 height 32
select select "13"
click at [667, 669] on select "00 01 02 03 04 05 06 07 08 09 10 11 12 13 14 15 16 17 18 19 20 21 22 23" at bounding box center [685, 685] width 37 height 32
type input "[DATE] 13:30"
click at [920, 608] on span "Update Role" at bounding box center [960, 607] width 85 height 21
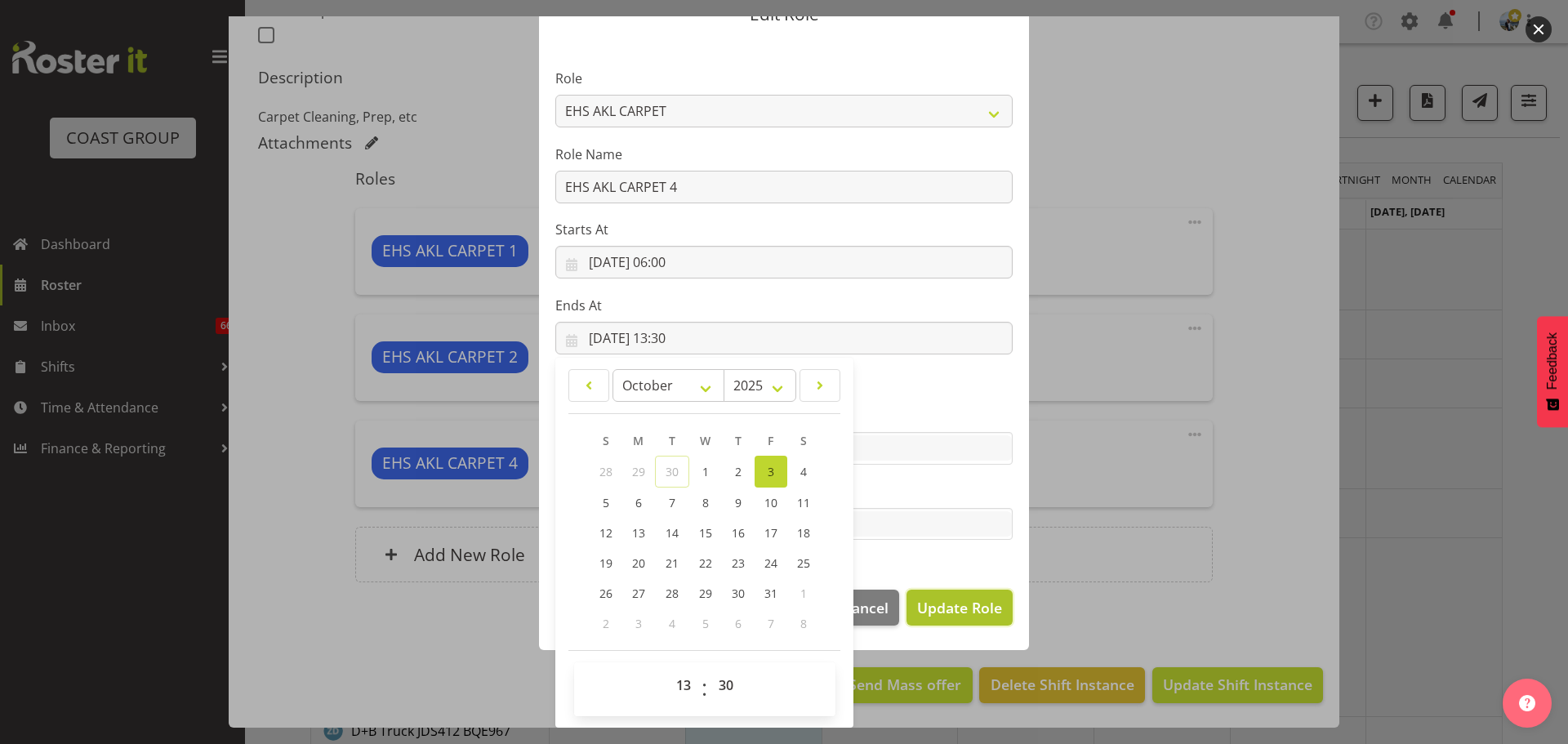
select select
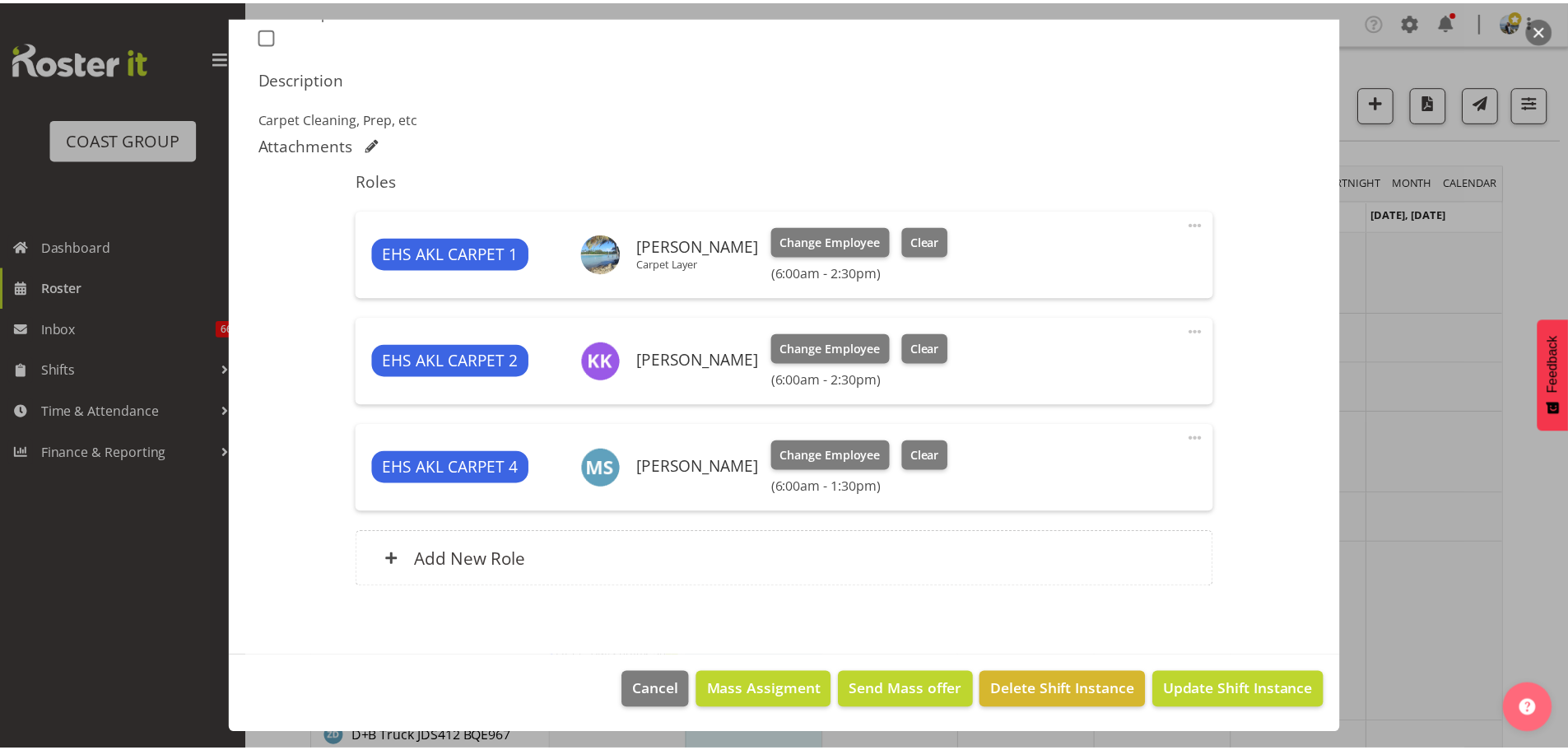
scroll to position [75, 0]
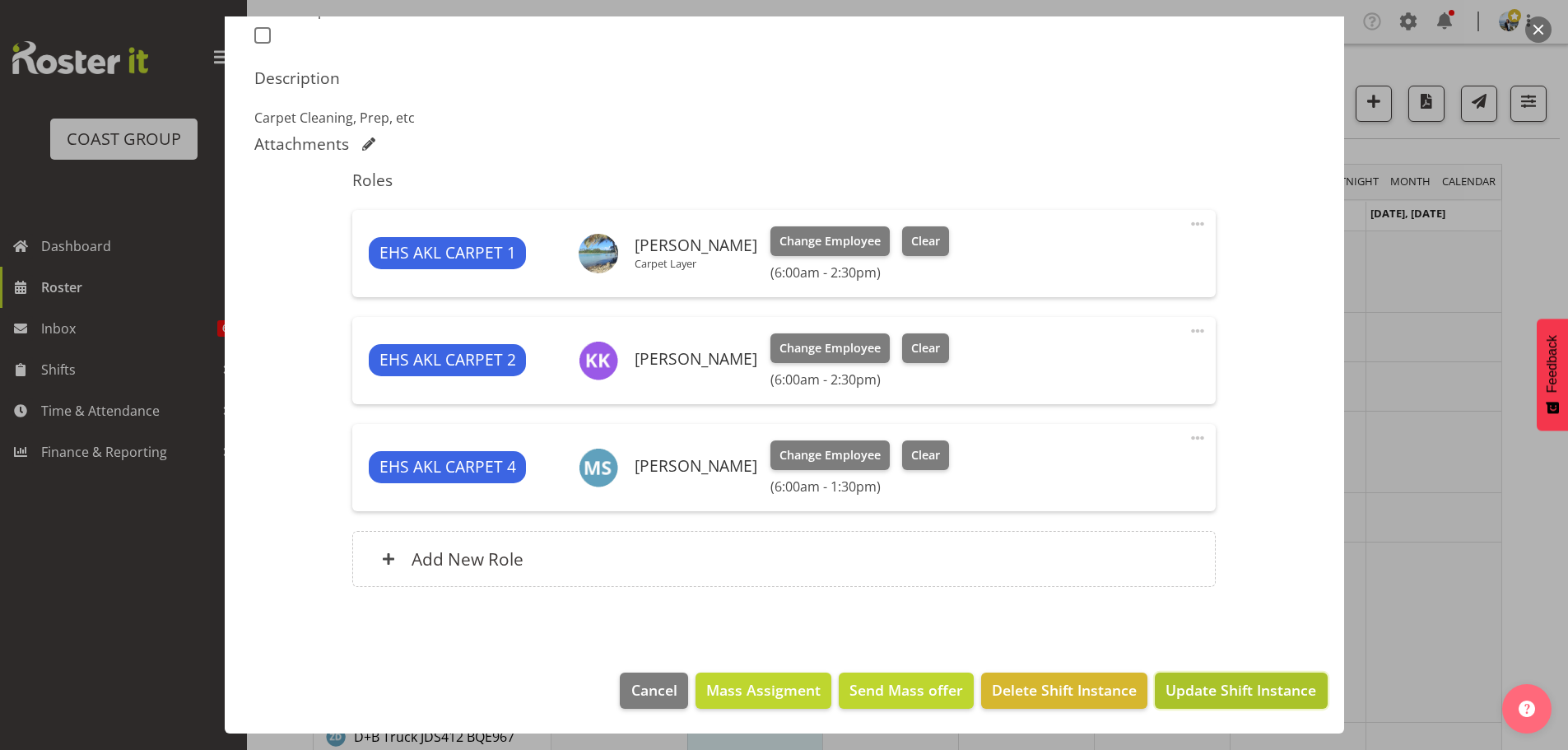
click at [1244, 686] on span "Update Shift Instance" at bounding box center [1241, 690] width 151 height 21
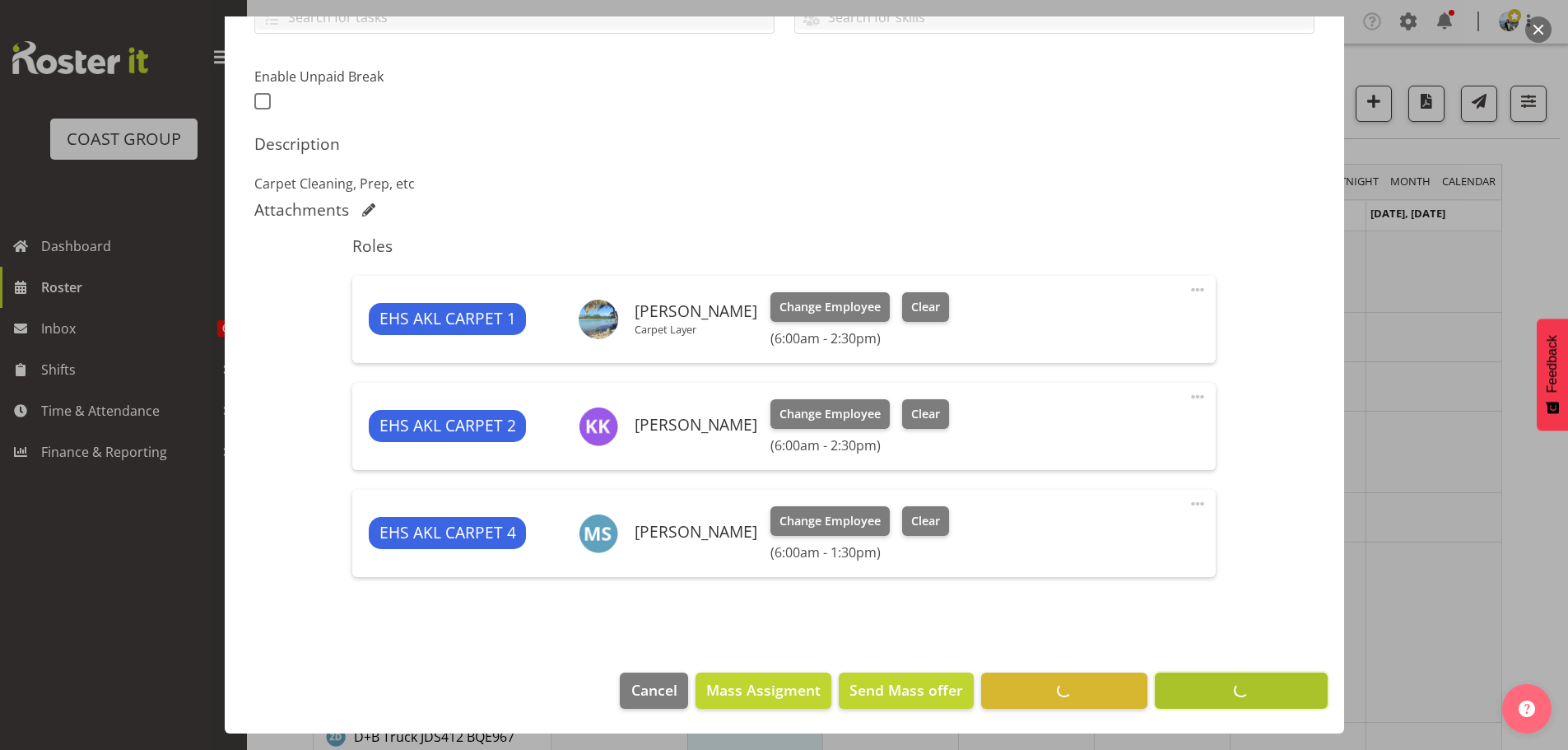
scroll to position [406, 0]
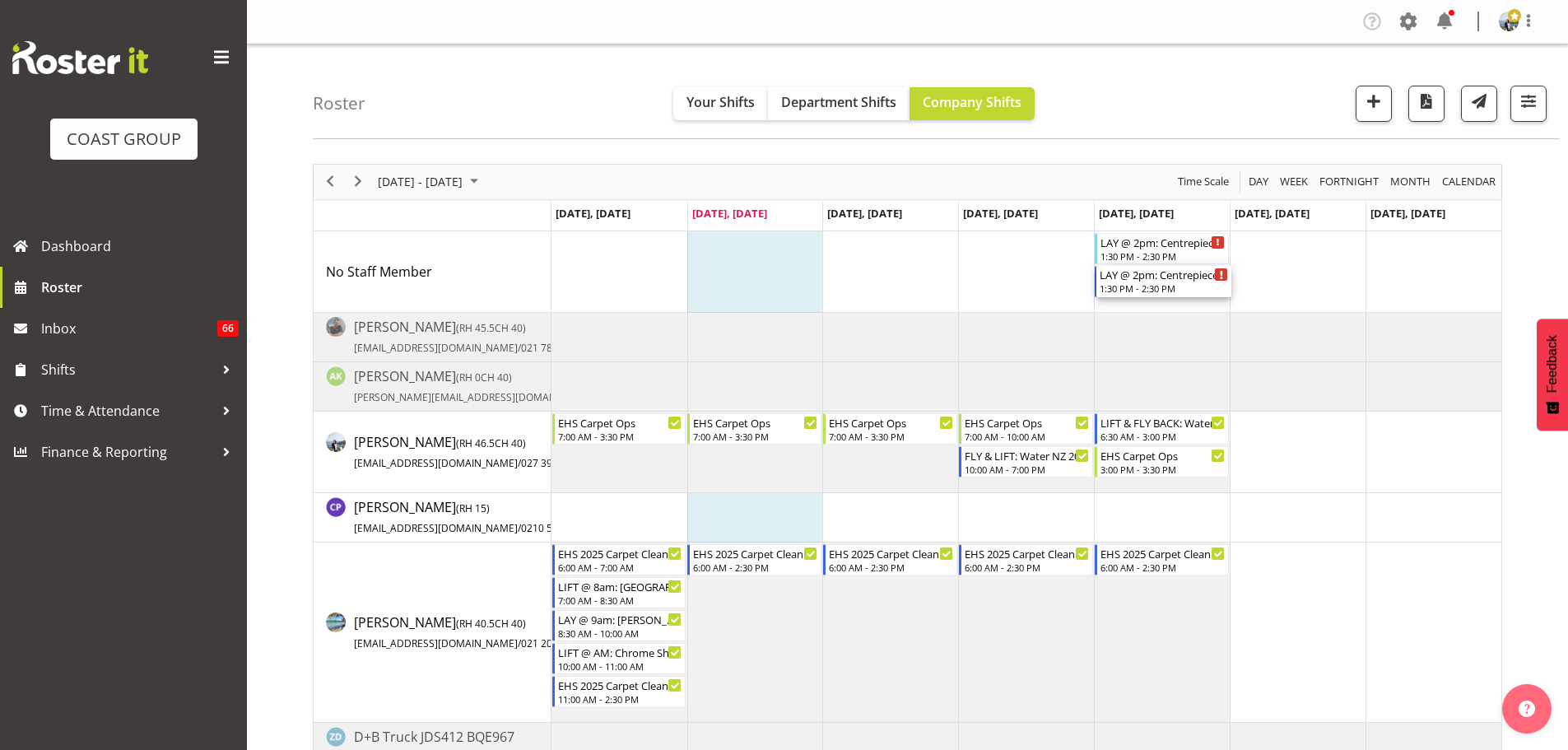
click at [1144, 278] on div "LAY @ 2pm: Centrepiece [DATE] @ [GEOGRAPHIC_DATA]" at bounding box center [1164, 274] width 129 height 16
click at [1143, 293] on div "1:30 PM - 2:30 PM" at bounding box center [1164, 288] width 129 height 13
click at [1139, 267] on div "LAY @ 2pm: Centrepiece [DATE] @ [GEOGRAPHIC_DATA]" at bounding box center [1164, 274] width 129 height 16
click at [1144, 174] on div "[DATE] - [DATE] [DATE] Day Week Fortnight Month calendar Month Agenda Time Scale" at bounding box center [907, 182] width 1187 height 34
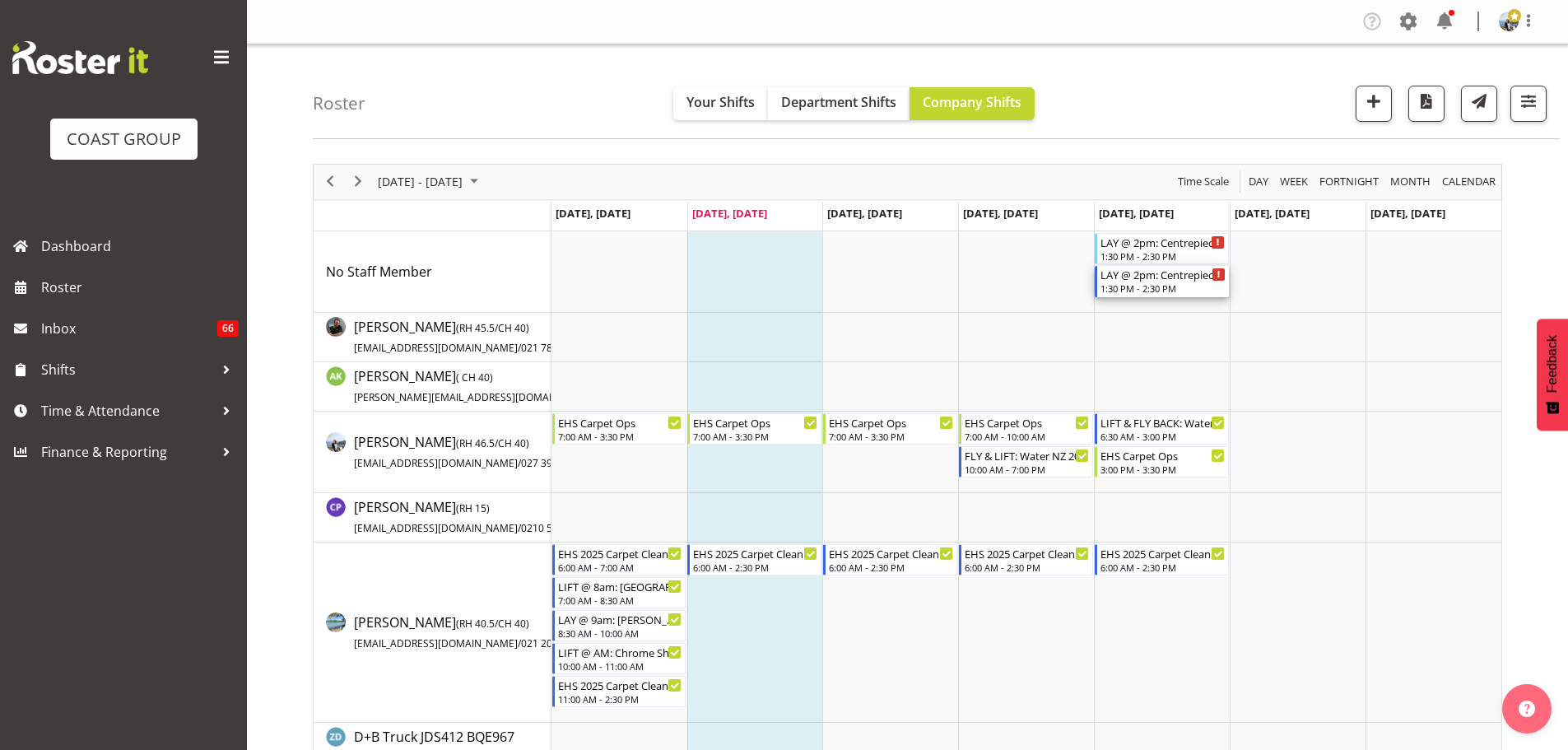
click at [1137, 293] on div "1:30 PM - 2:30 PM" at bounding box center [1163, 288] width 125 height 13
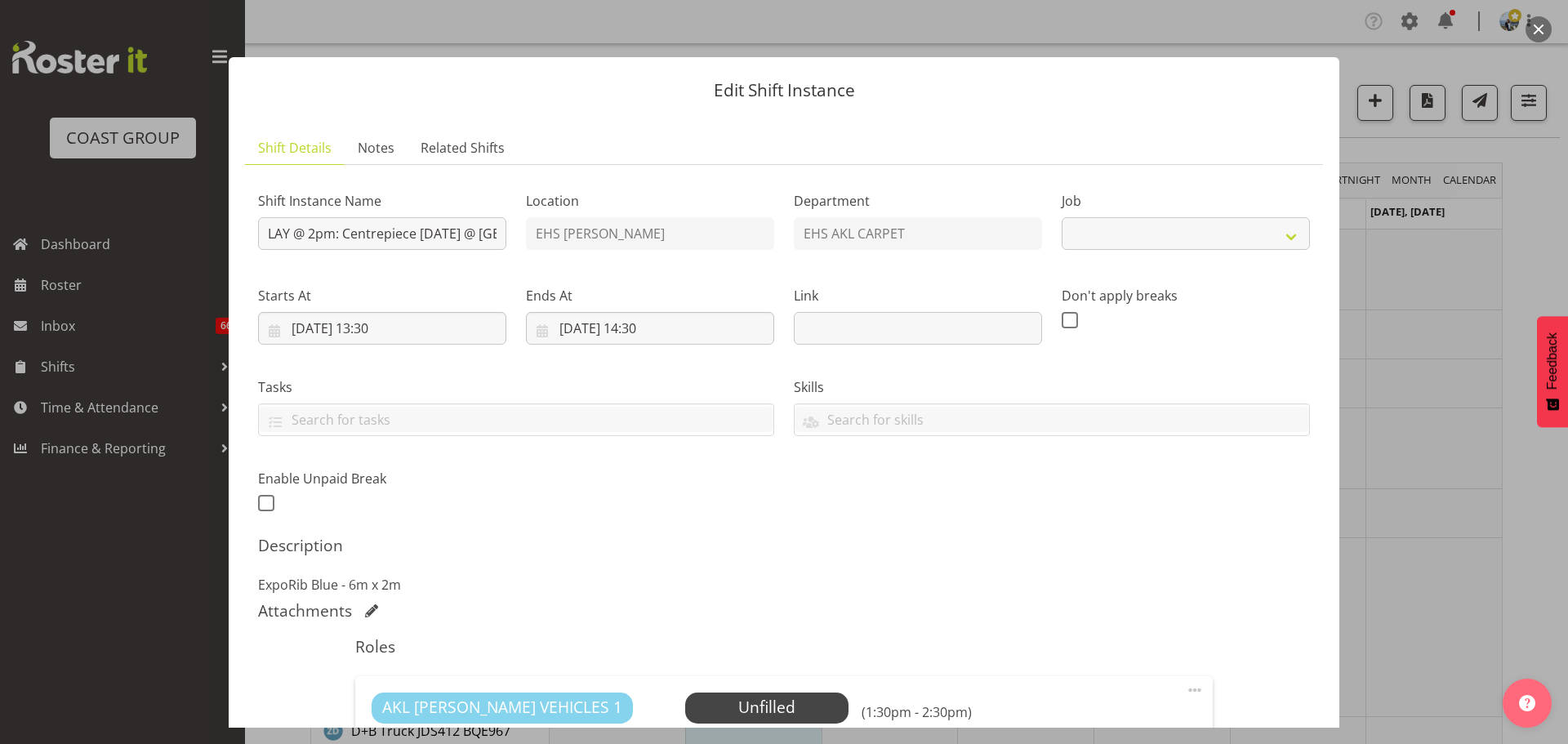
select select "8576"
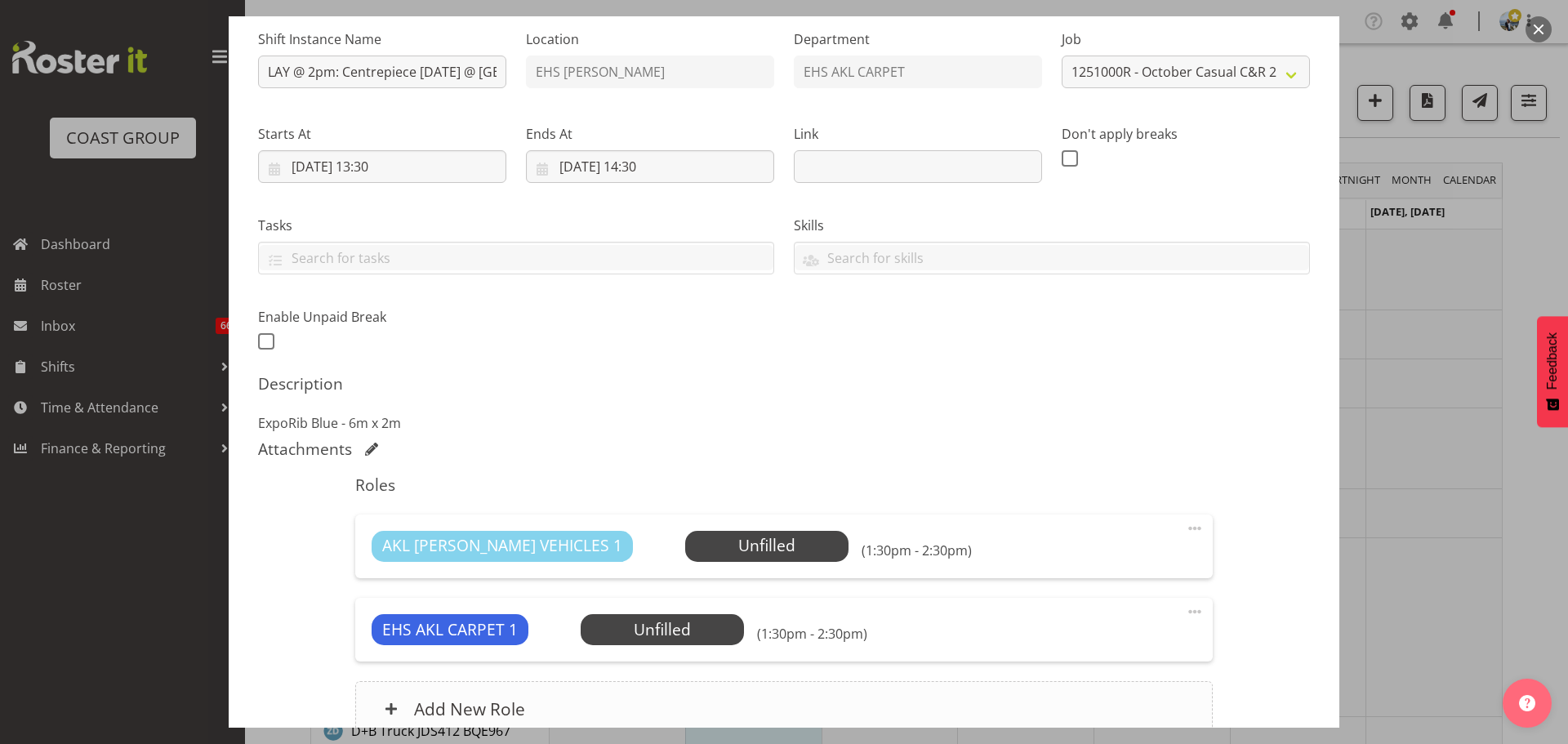
scroll to position [316, 0]
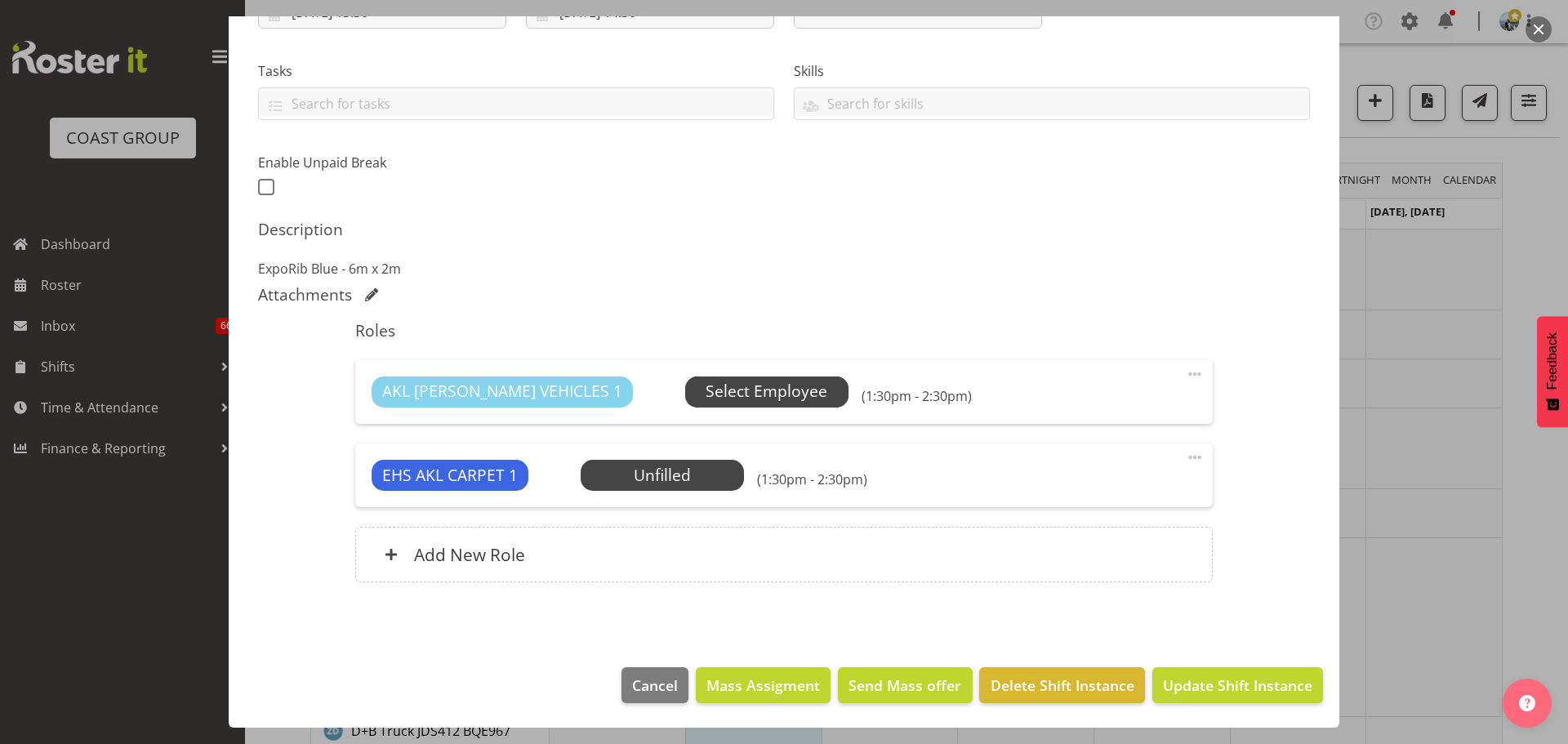
click at [745, 402] on span "Select Employee" at bounding box center [766, 391] width 121 height 24
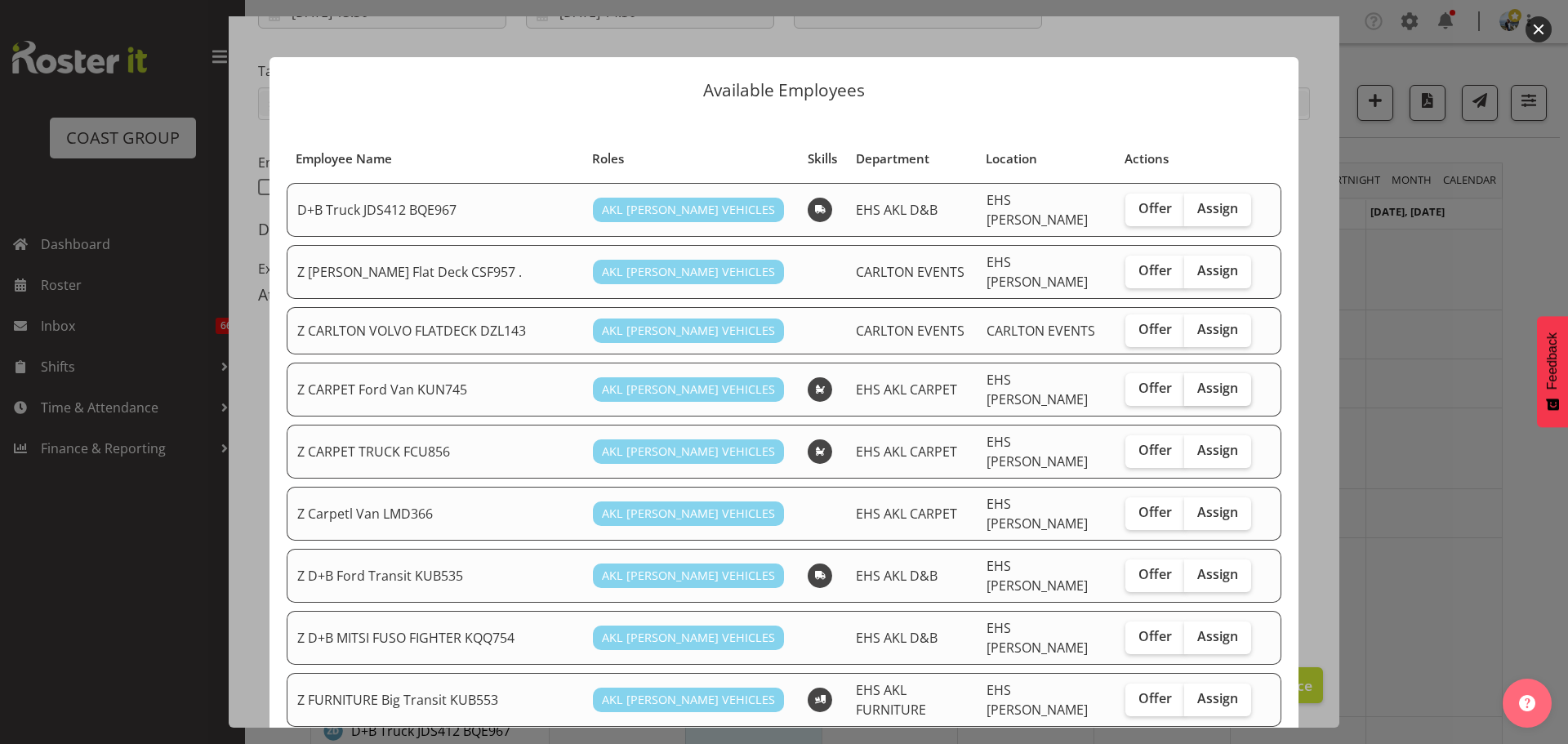
click at [1199, 380] on span "Assign" at bounding box center [1217, 387] width 41 height 16
click at [1194, 383] on input "Assign" at bounding box center [1189, 388] width 10 height 10
checkbox input "true"
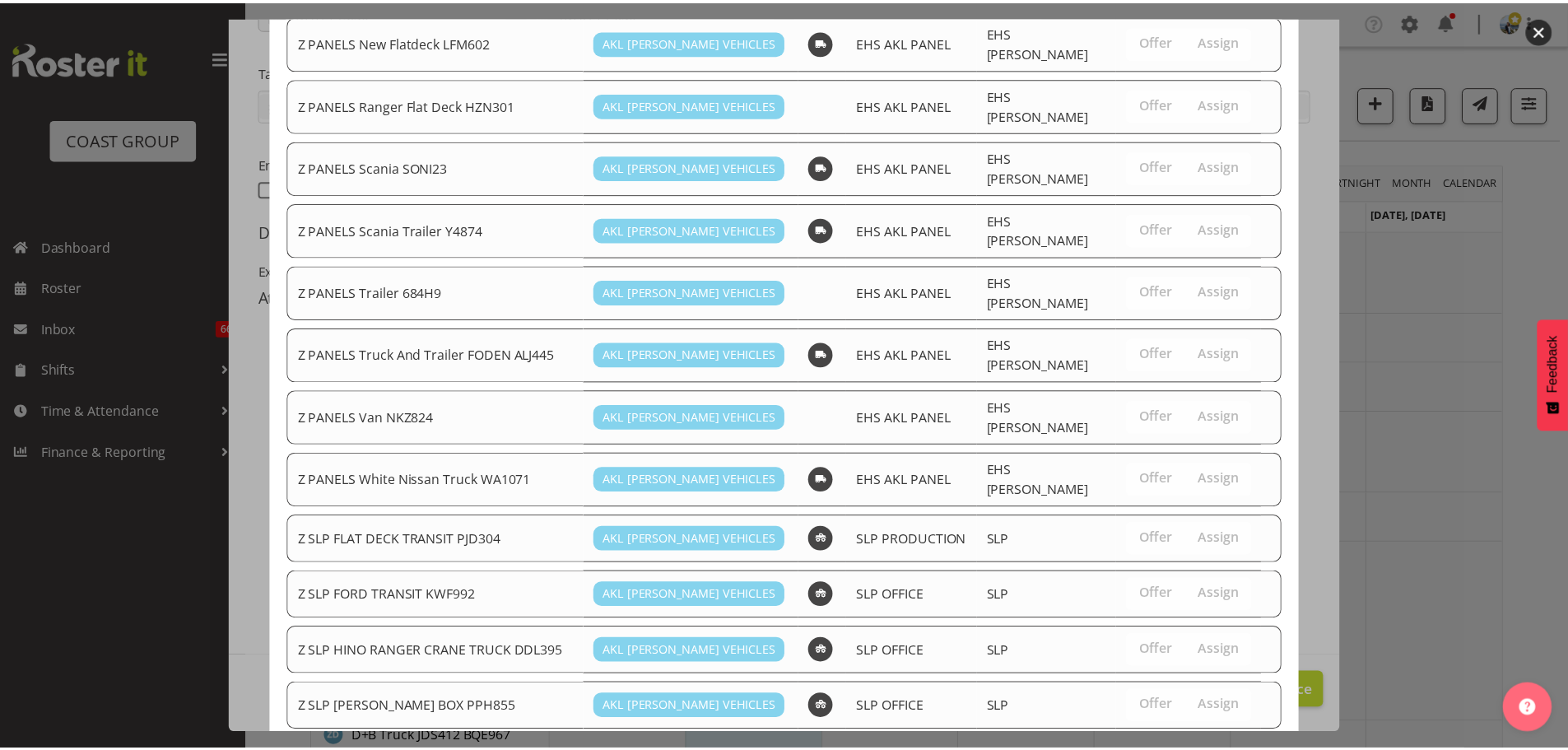
scroll to position [1370, 0]
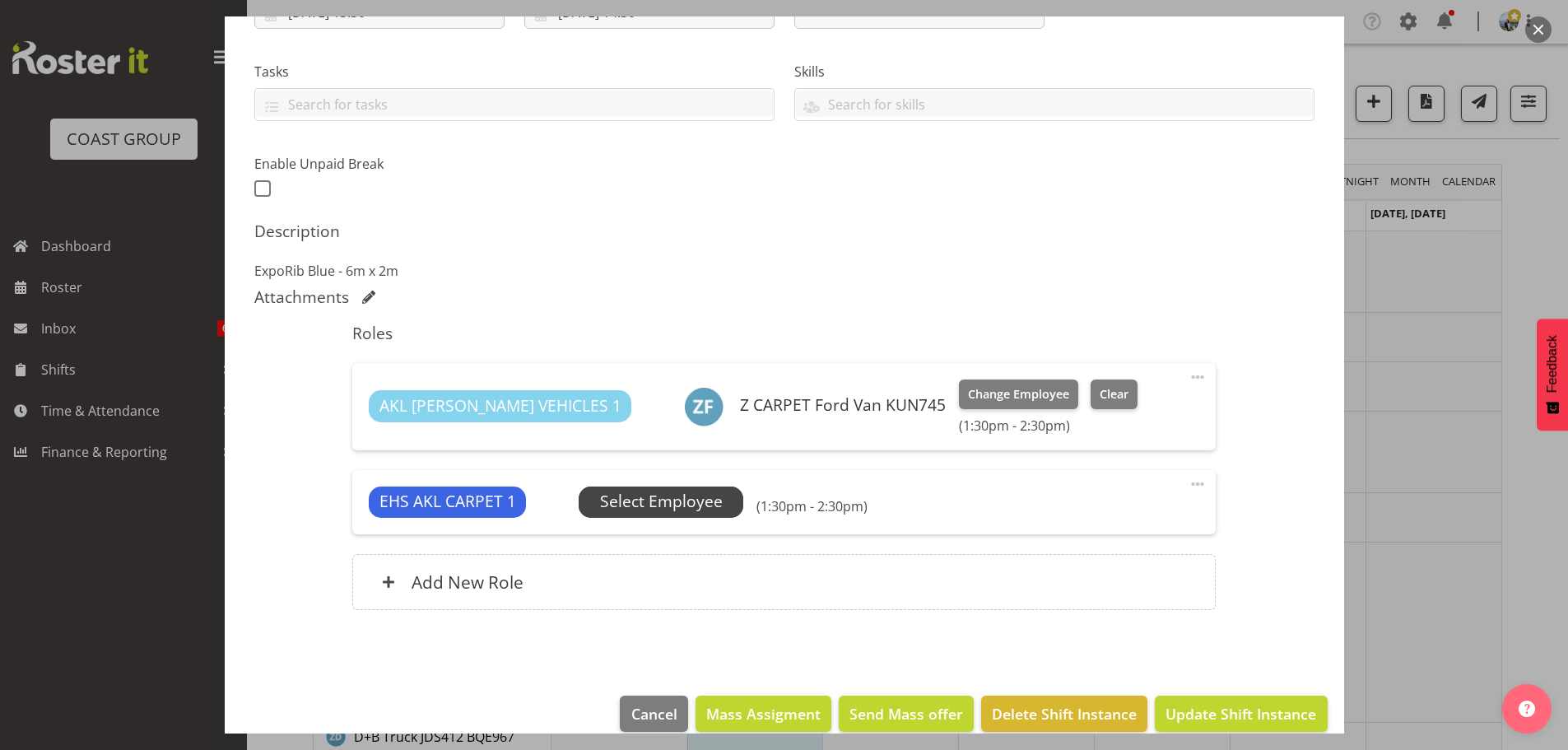
click at [695, 499] on span "Select Employee" at bounding box center [662, 501] width 122 height 24
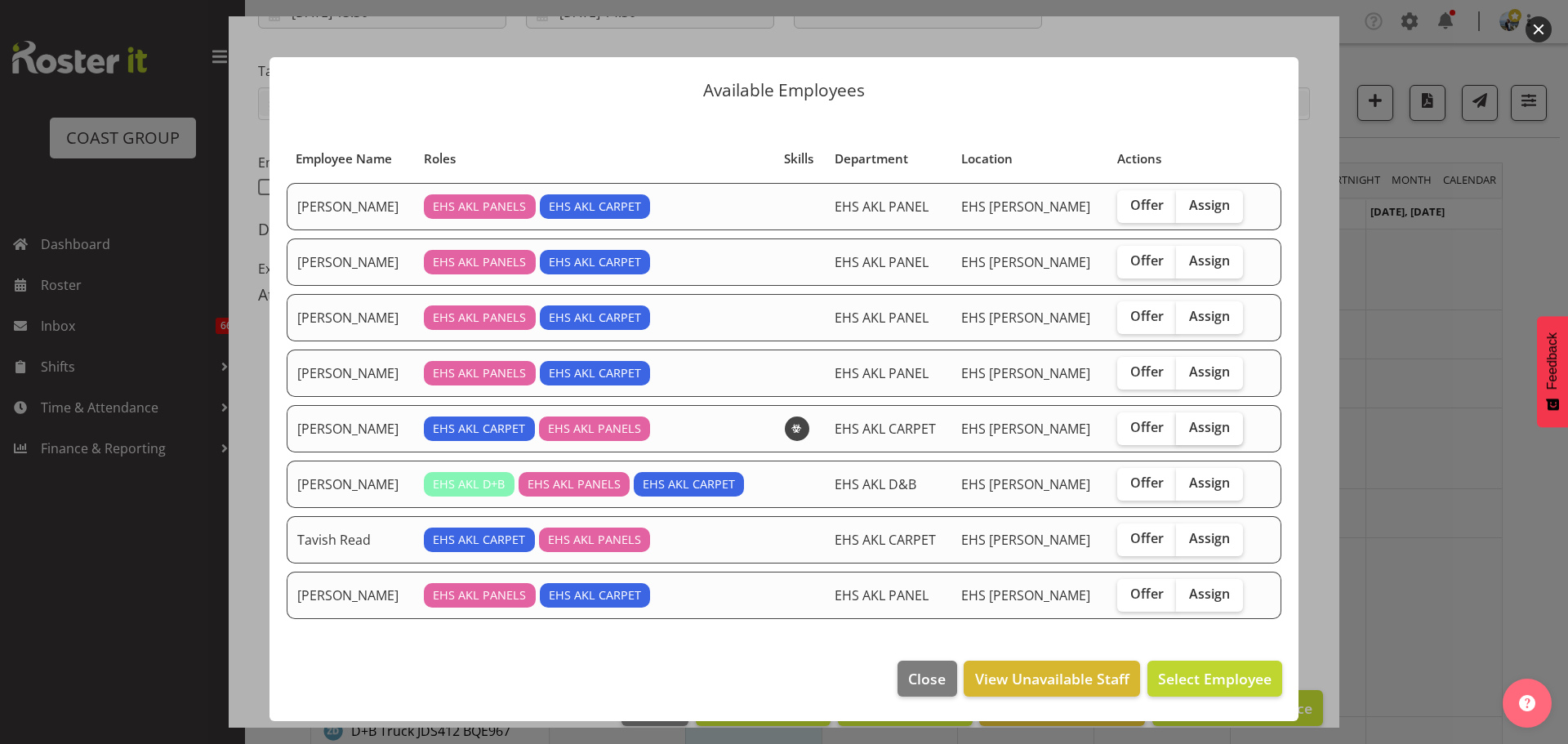
click at [1224, 421] on label "Assign" at bounding box center [1209, 429] width 67 height 32
click at [1187, 422] on input "Assign" at bounding box center [1181, 427] width 10 height 10
checkbox input "true"
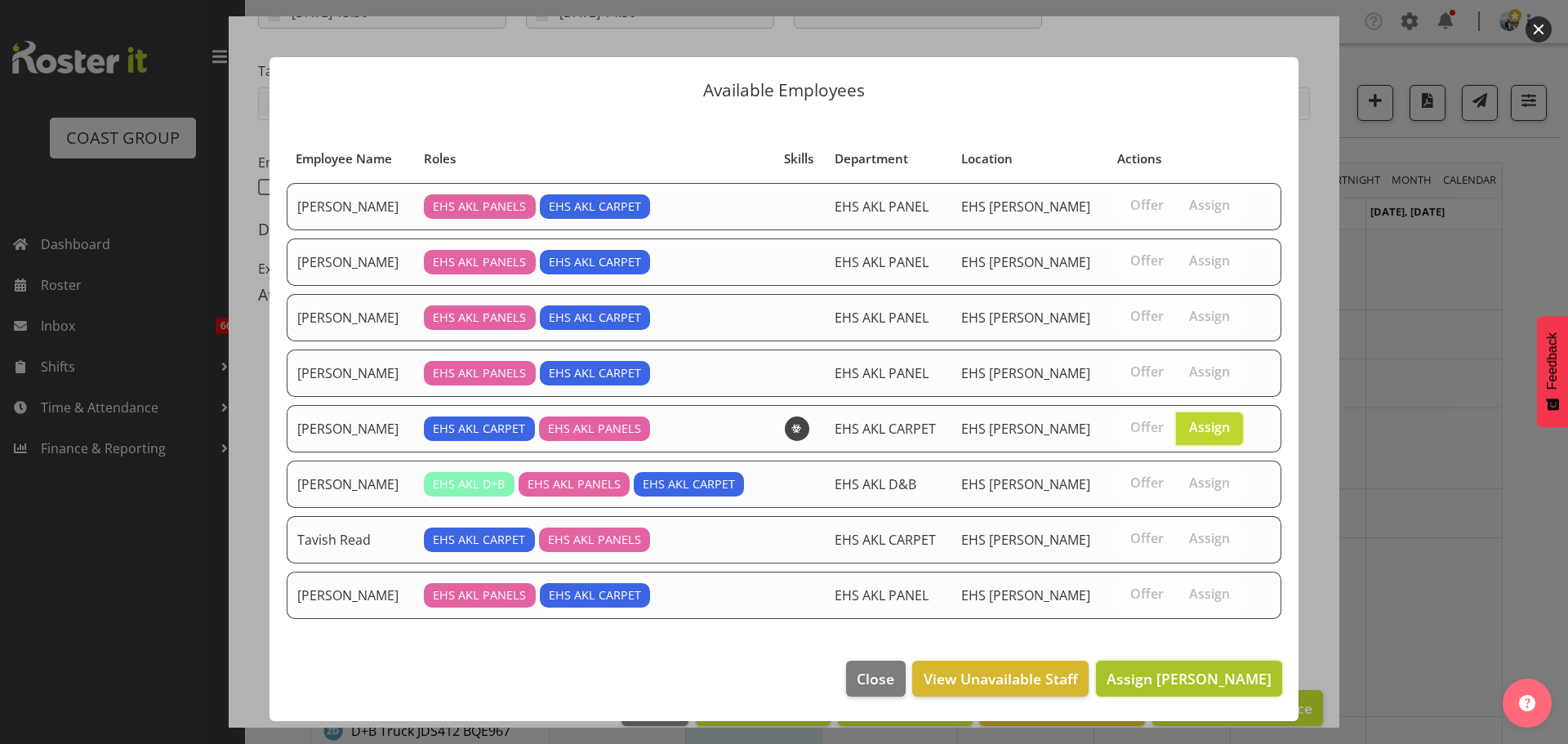
click at [1218, 665] on button "Assign Mike Schaumkell" at bounding box center [1189, 679] width 186 height 36
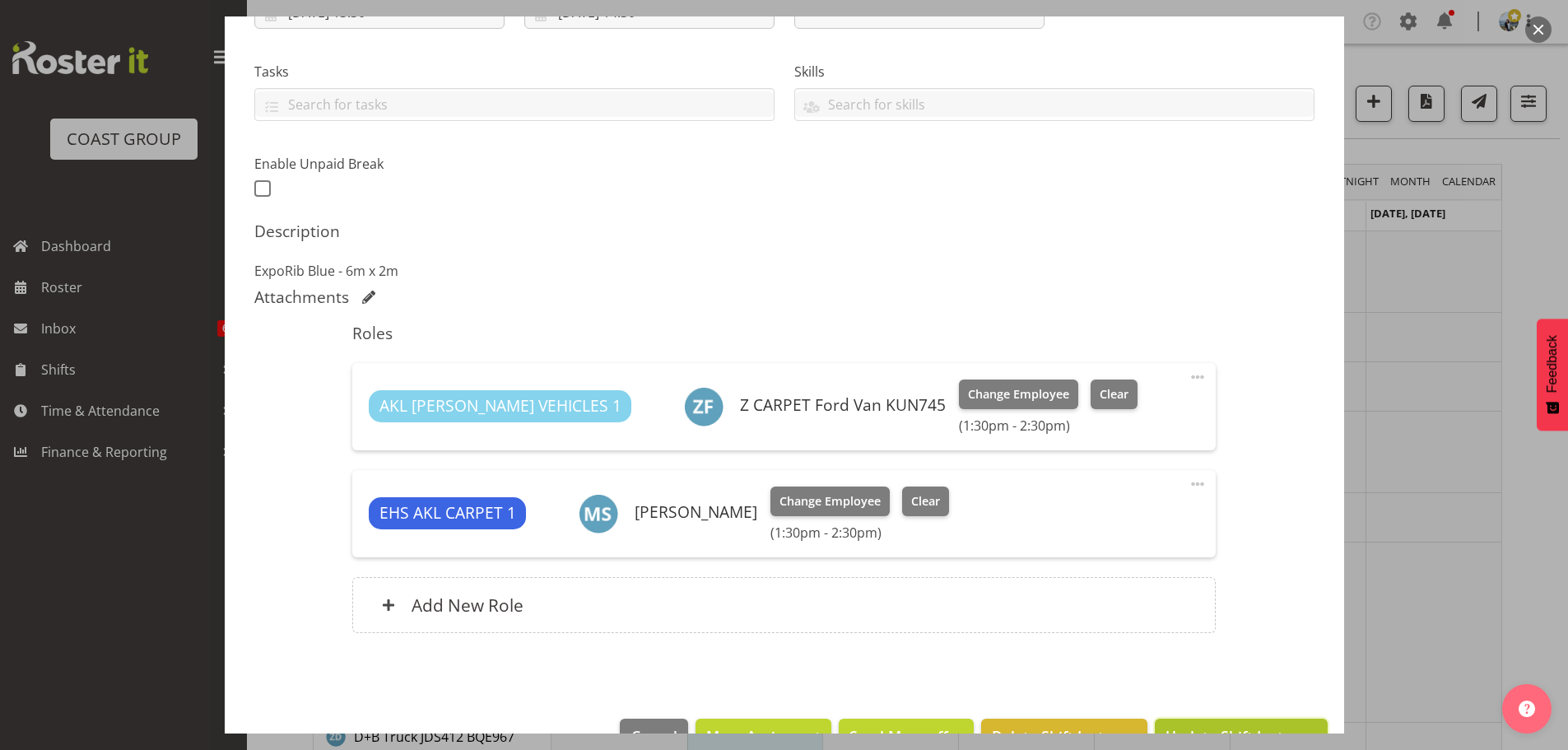
click at [1244, 721] on button "Update Shift Instance" at bounding box center [1241, 738] width 172 height 36
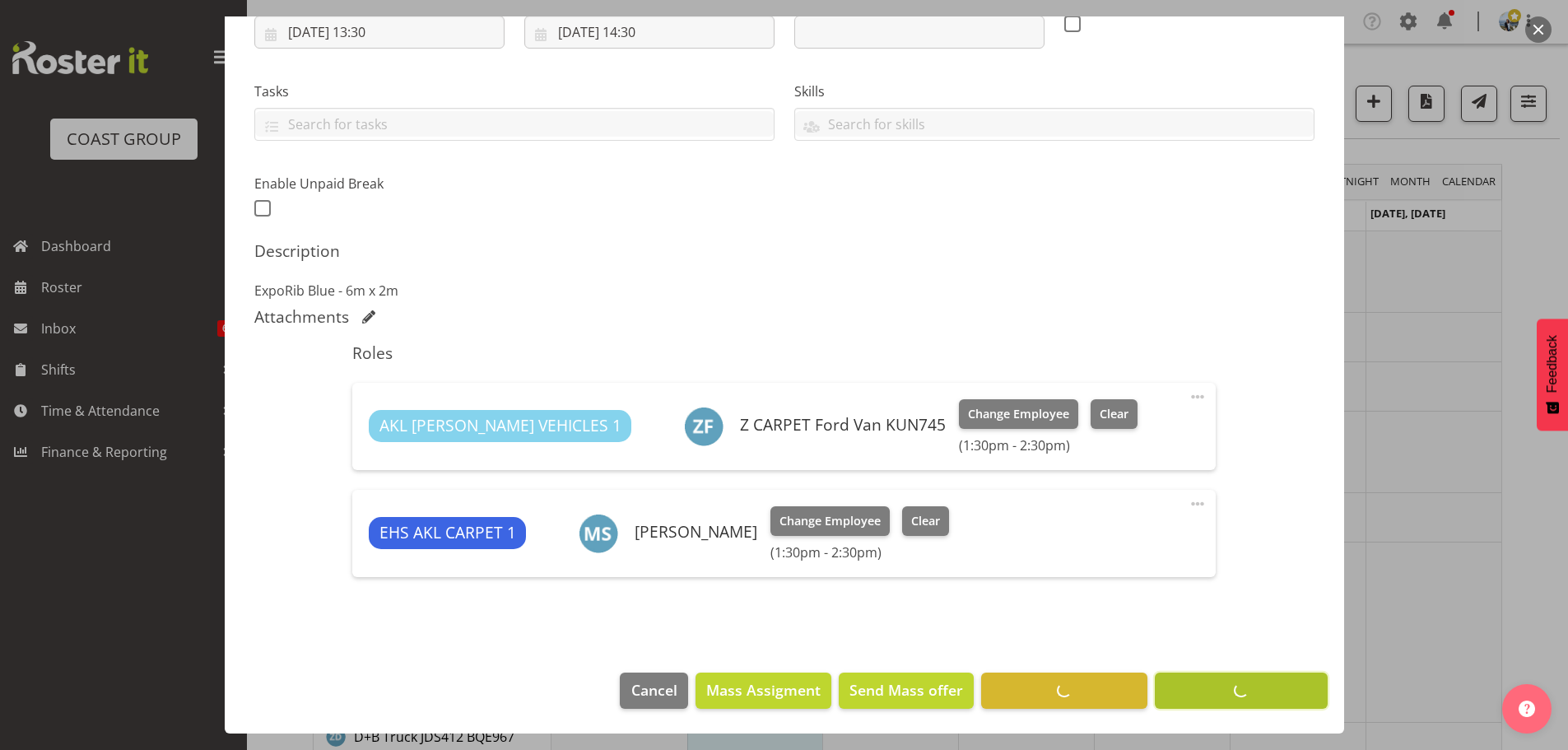
scroll to position [298, 0]
